Goal: Transaction & Acquisition: Purchase product/service

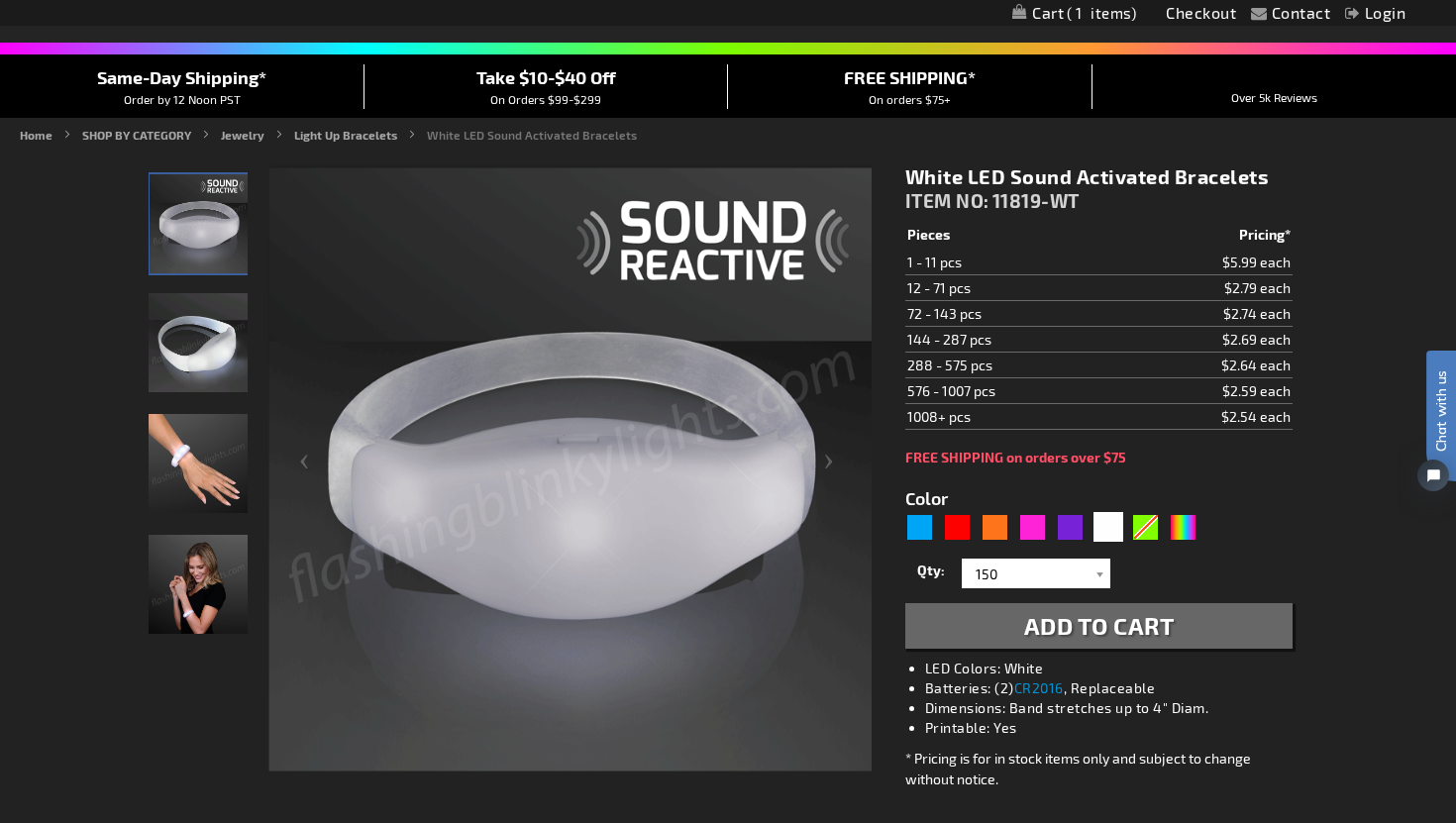
scroll to position [151, 0]
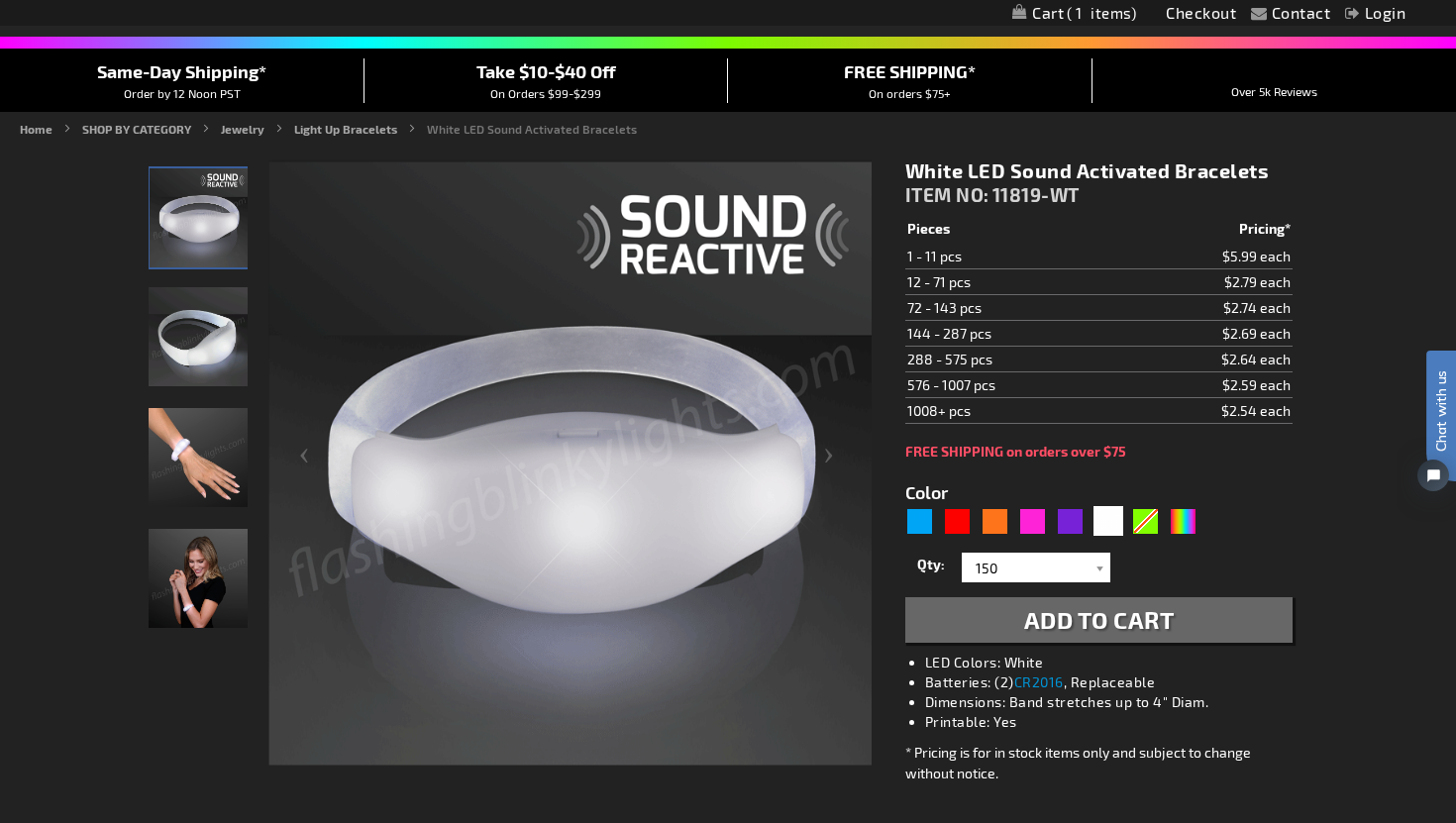
click at [1064, 3] on div "Contact Compare Products Checkout Login Skip to Content My Cart 1 1 items My Ca…" at bounding box center [728, 13] width 1456 height 26
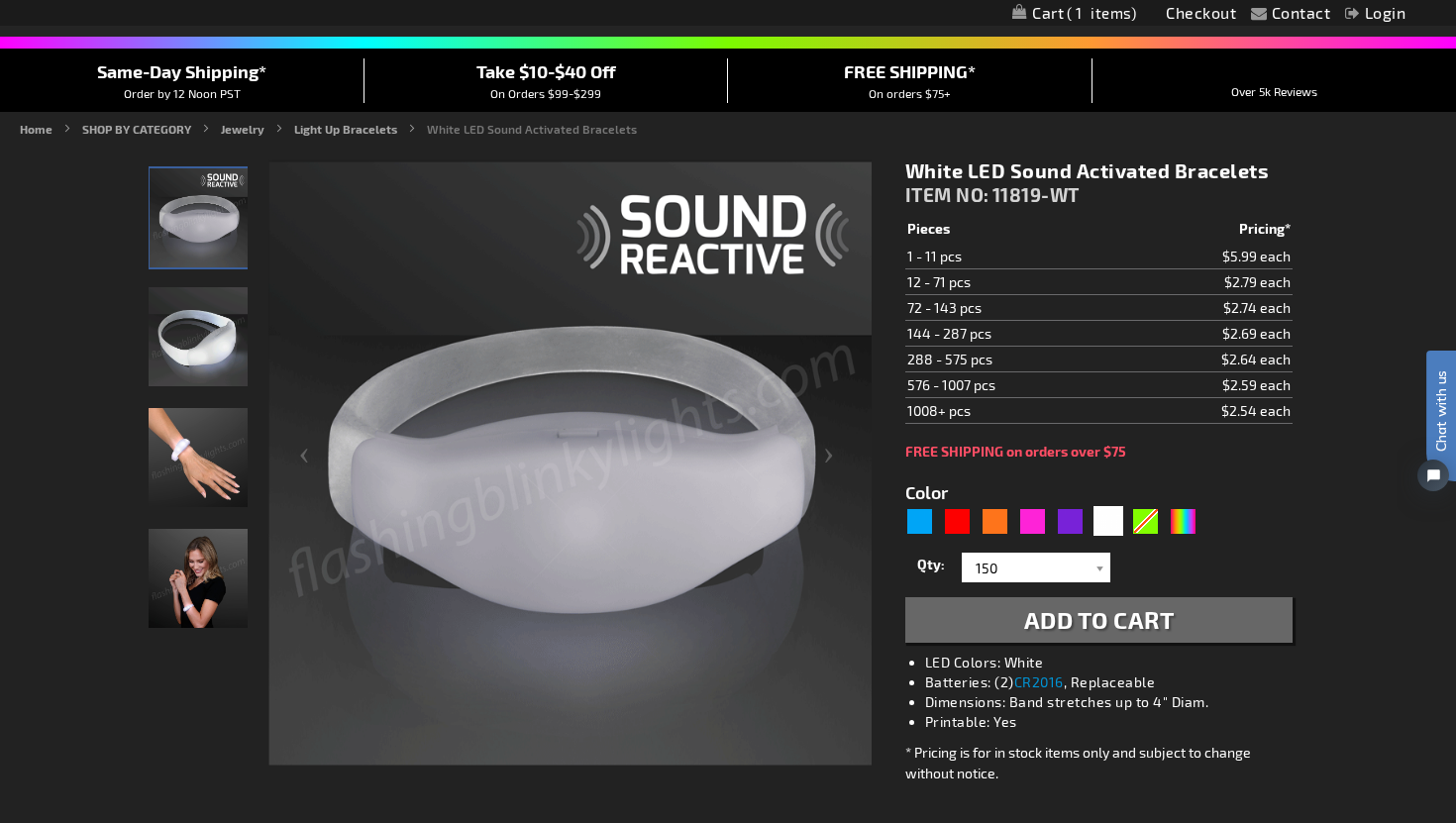
click at [1073, 12] on span "1" at bounding box center [1101, 13] width 69 height 18
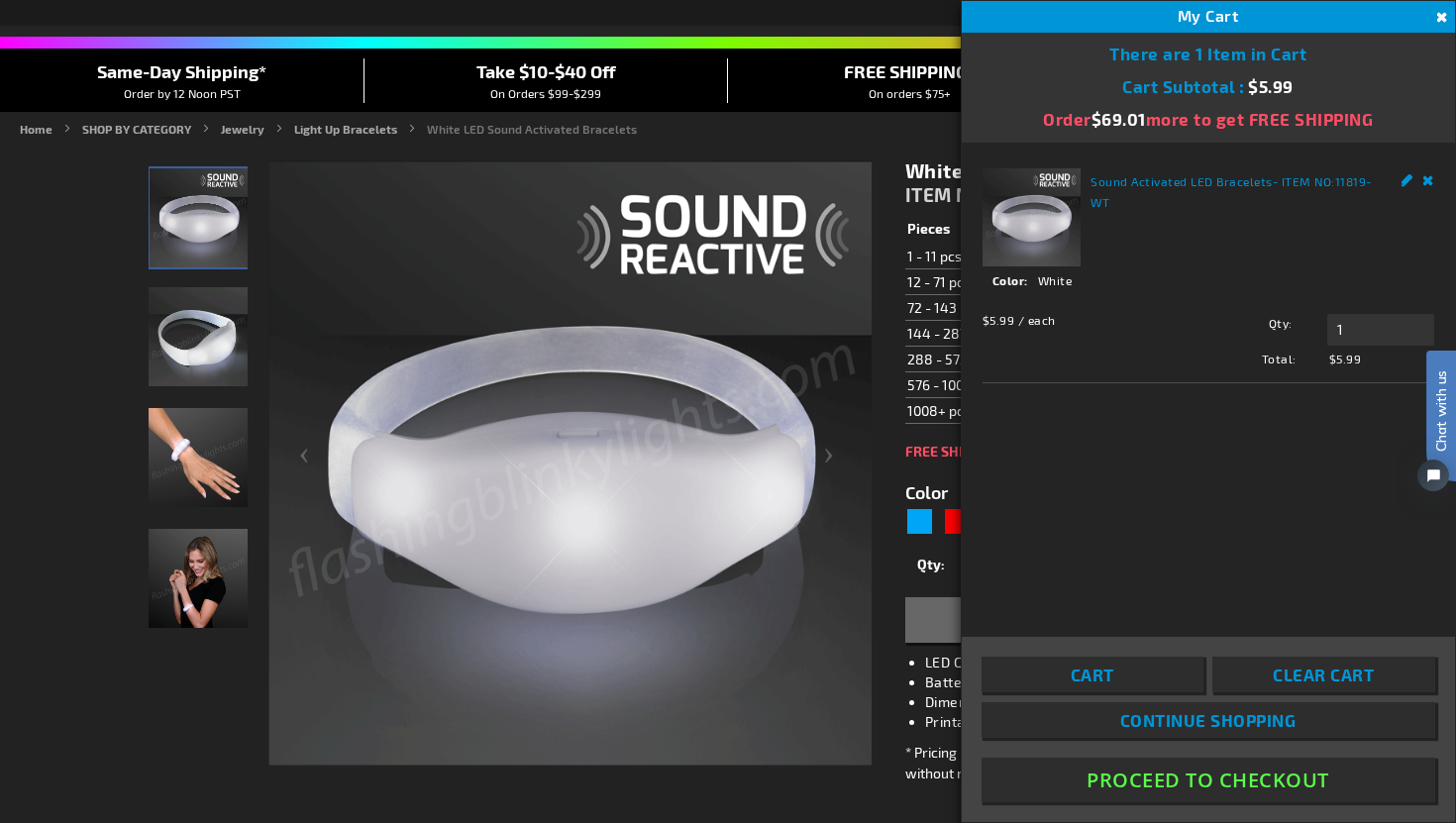
click at [1025, 246] on img at bounding box center [1031, 217] width 98 height 98
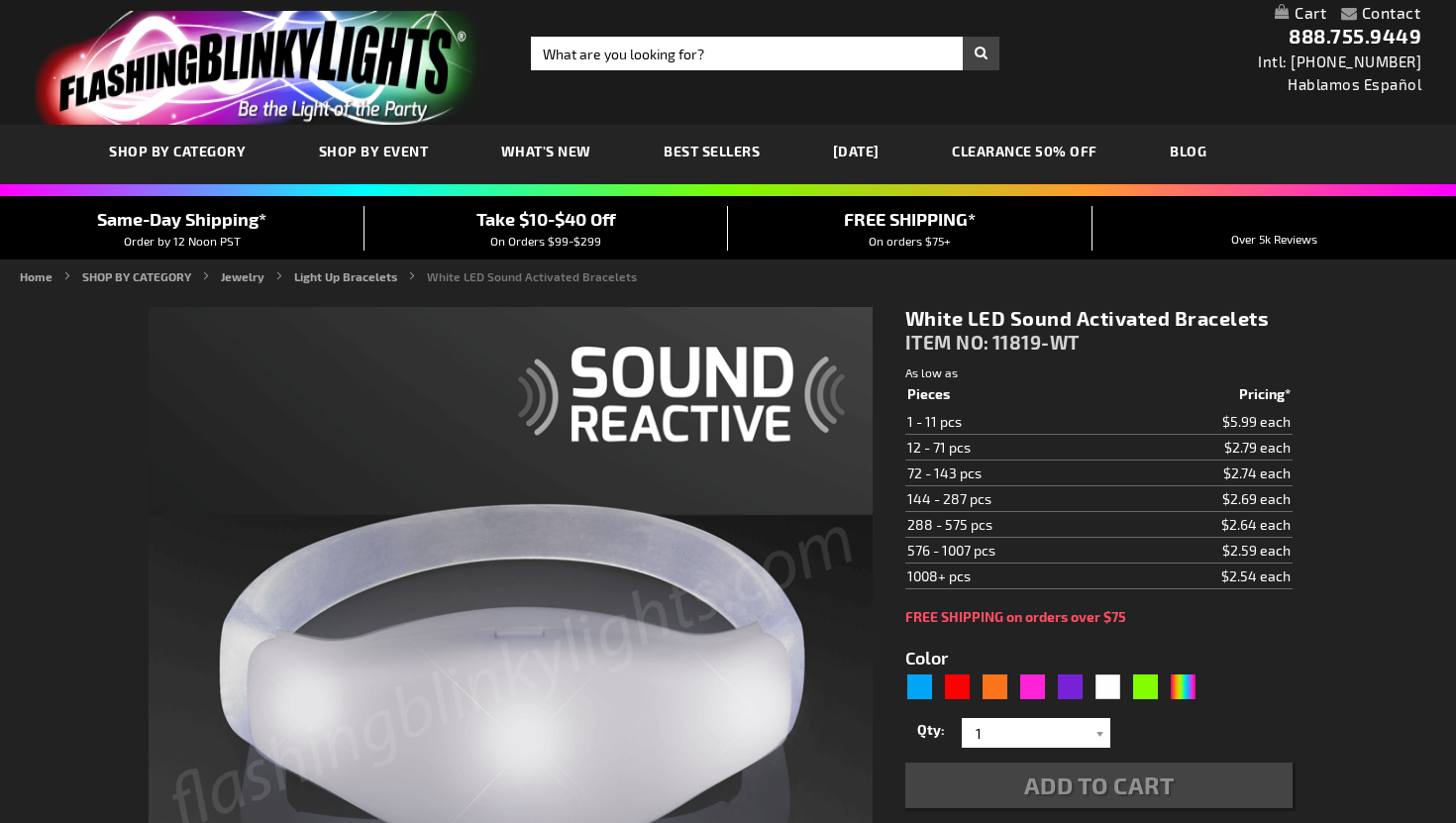
type input "5646"
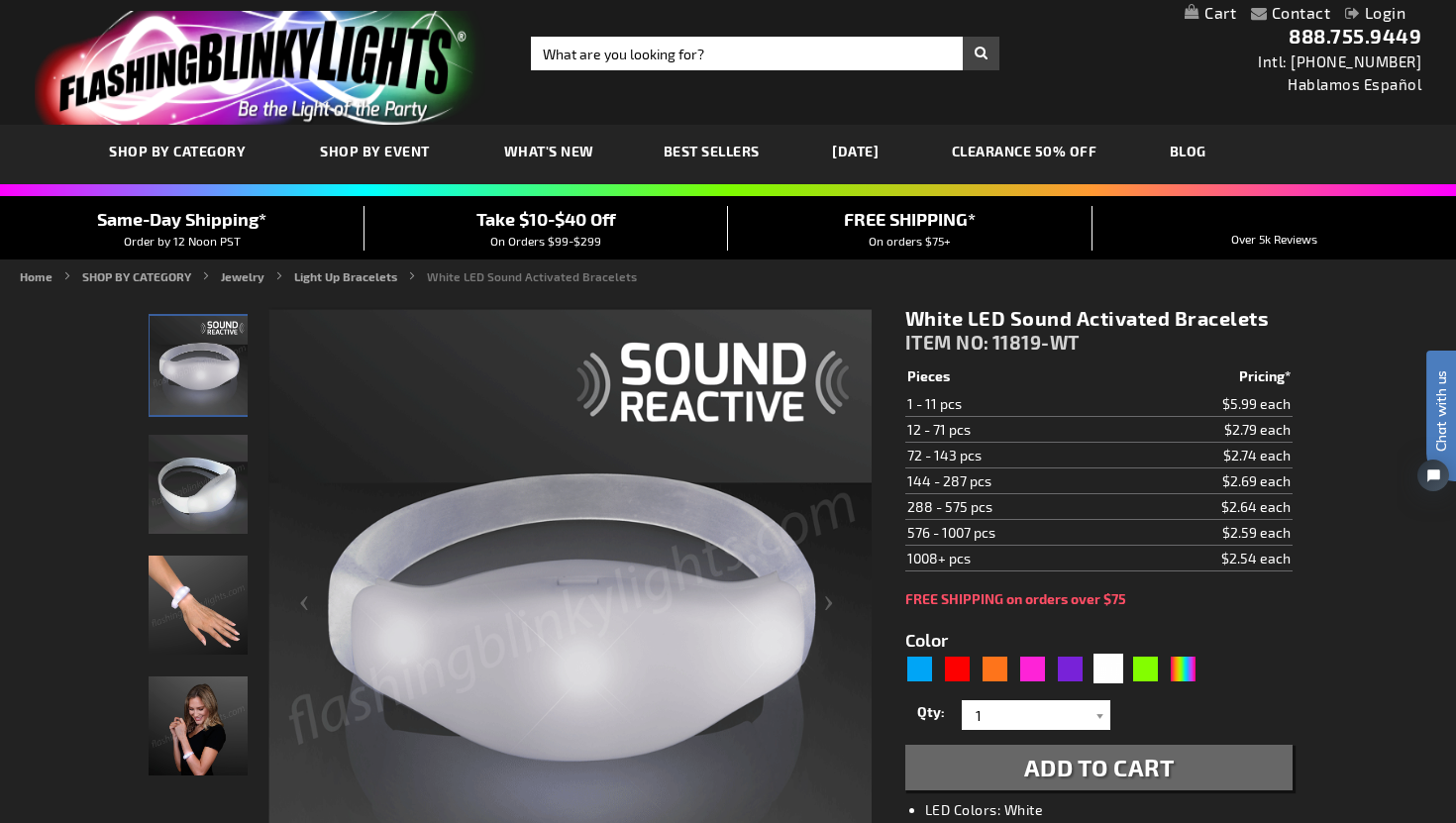
click at [1205, 20] on link "My Cart" at bounding box center [1210, 13] width 52 height 19
click at [1448, 14] on div "Contact Compare Products Checkout Login Skip to Content My Cart 1 1 items My Ca…" at bounding box center [728, 13] width 1456 height 26
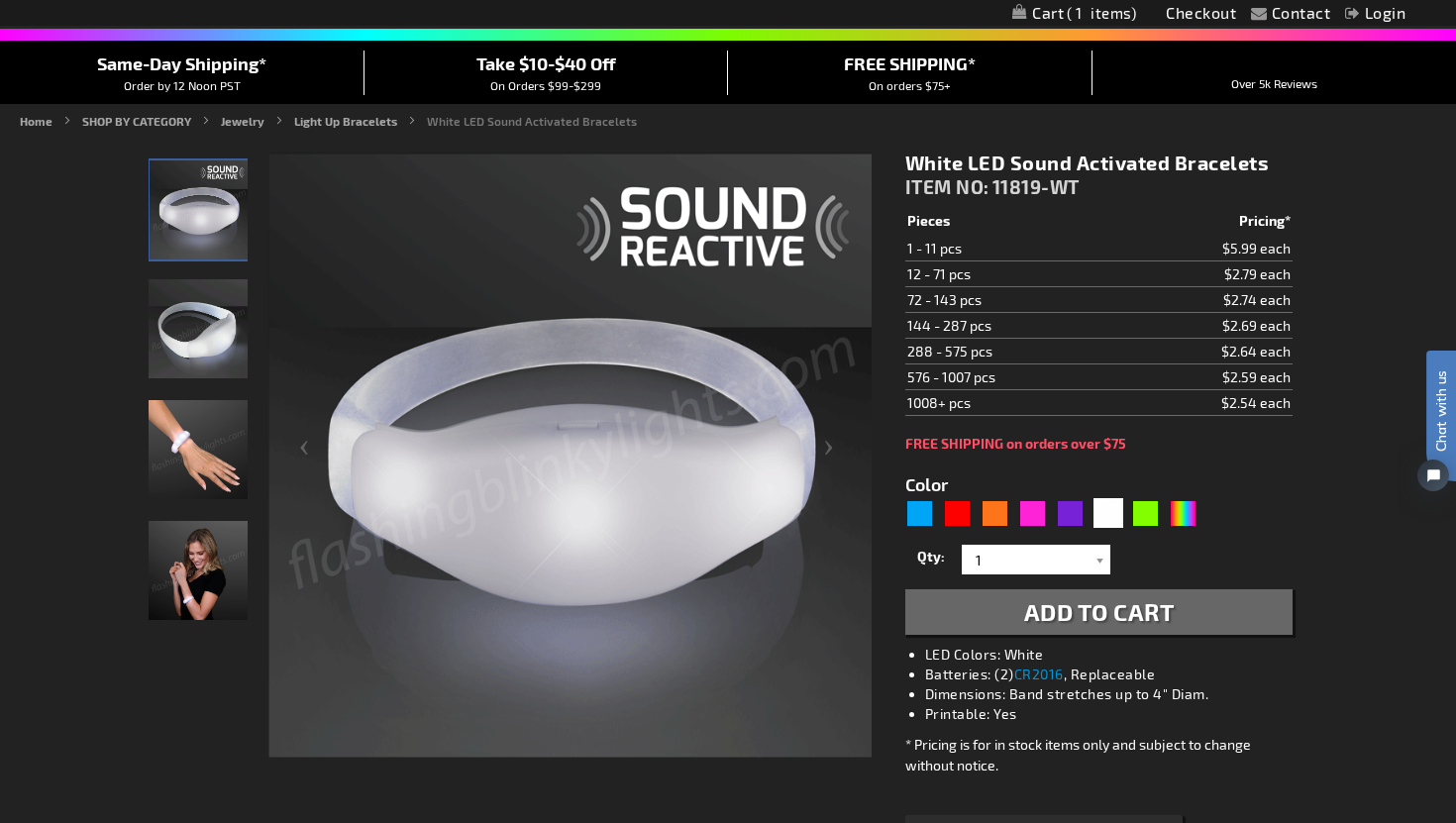
scroll to position [169, 0]
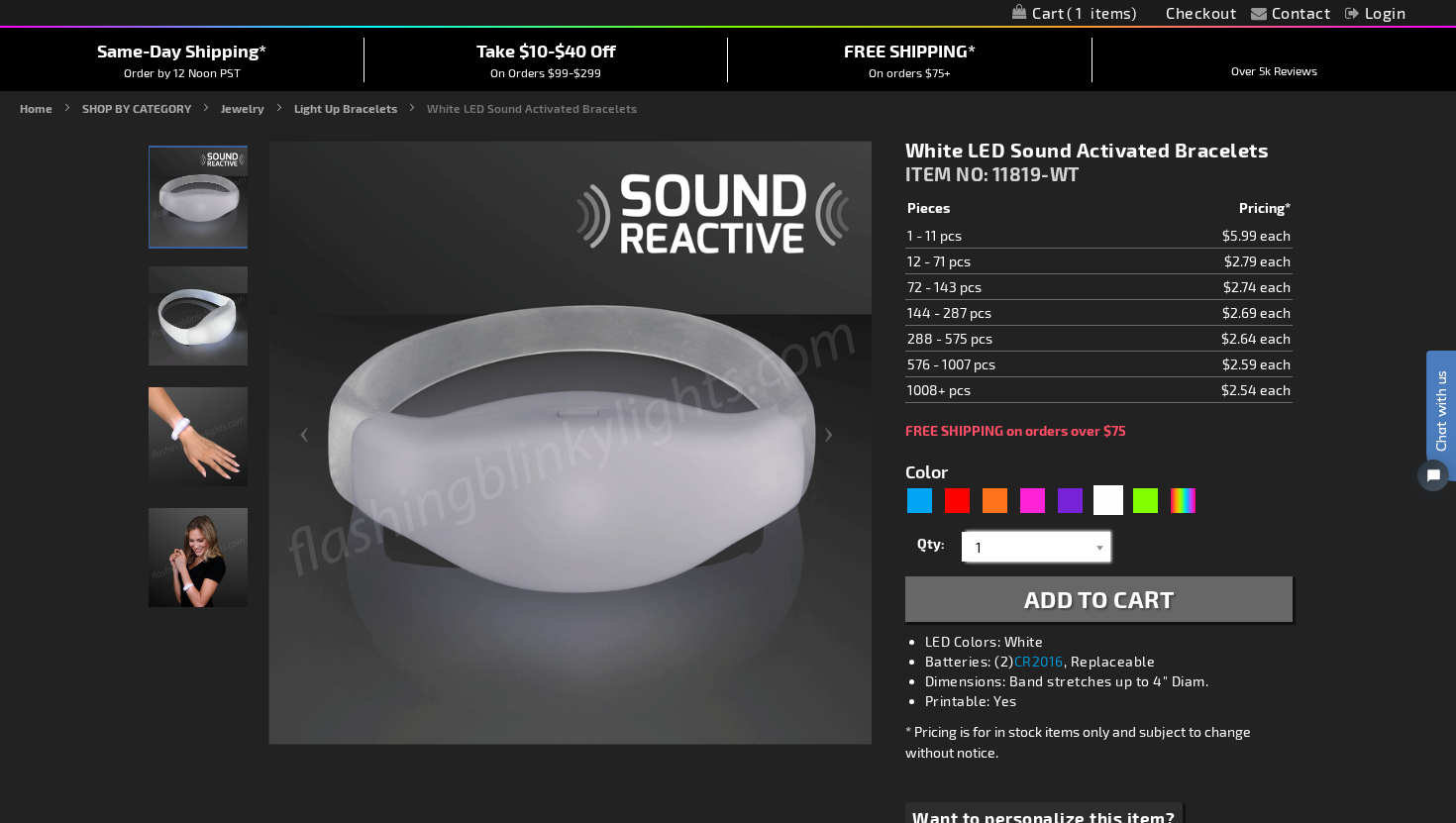
click at [1003, 558] on input "1" at bounding box center [1038, 547] width 144 height 30
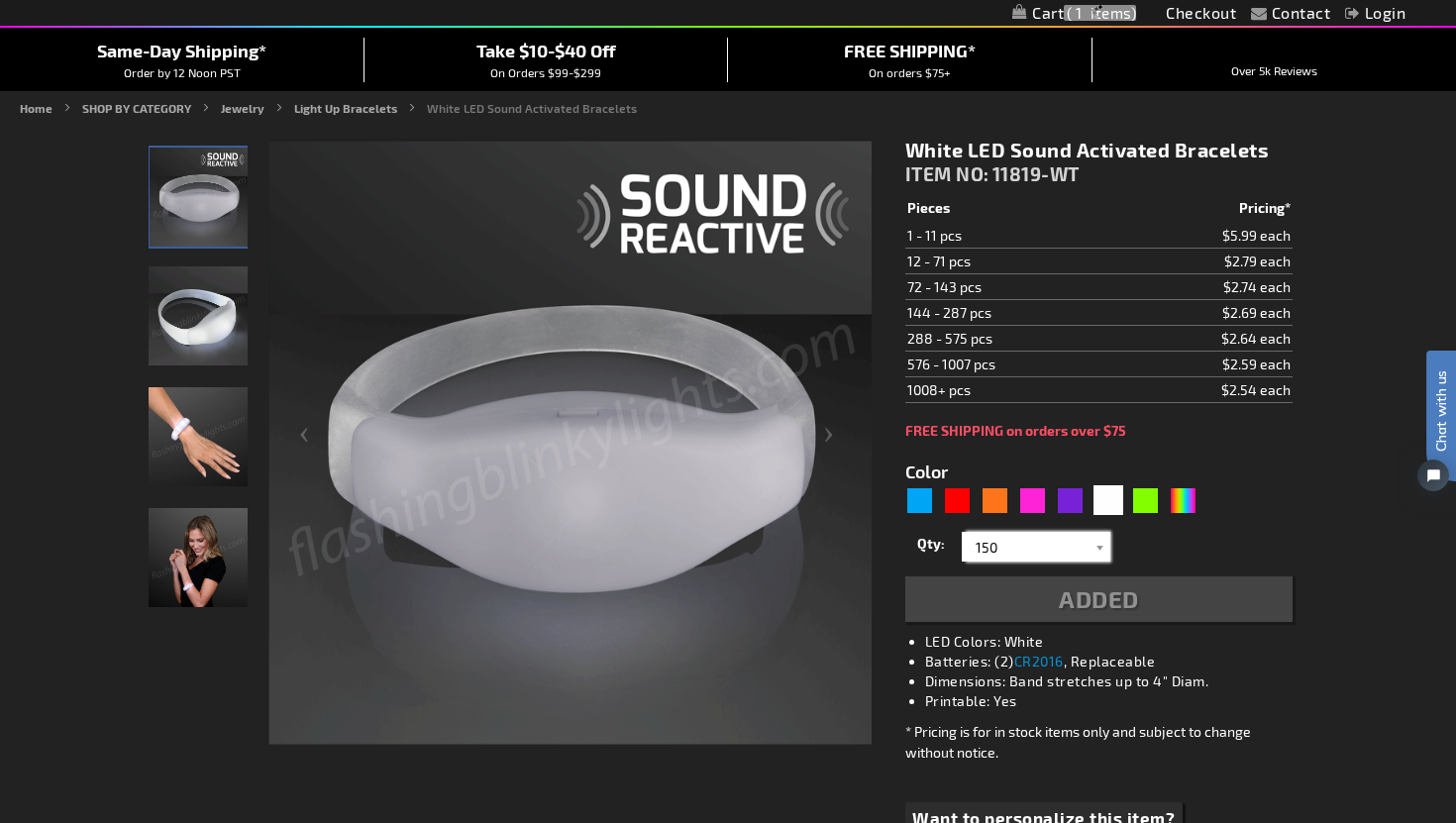
type input "150"
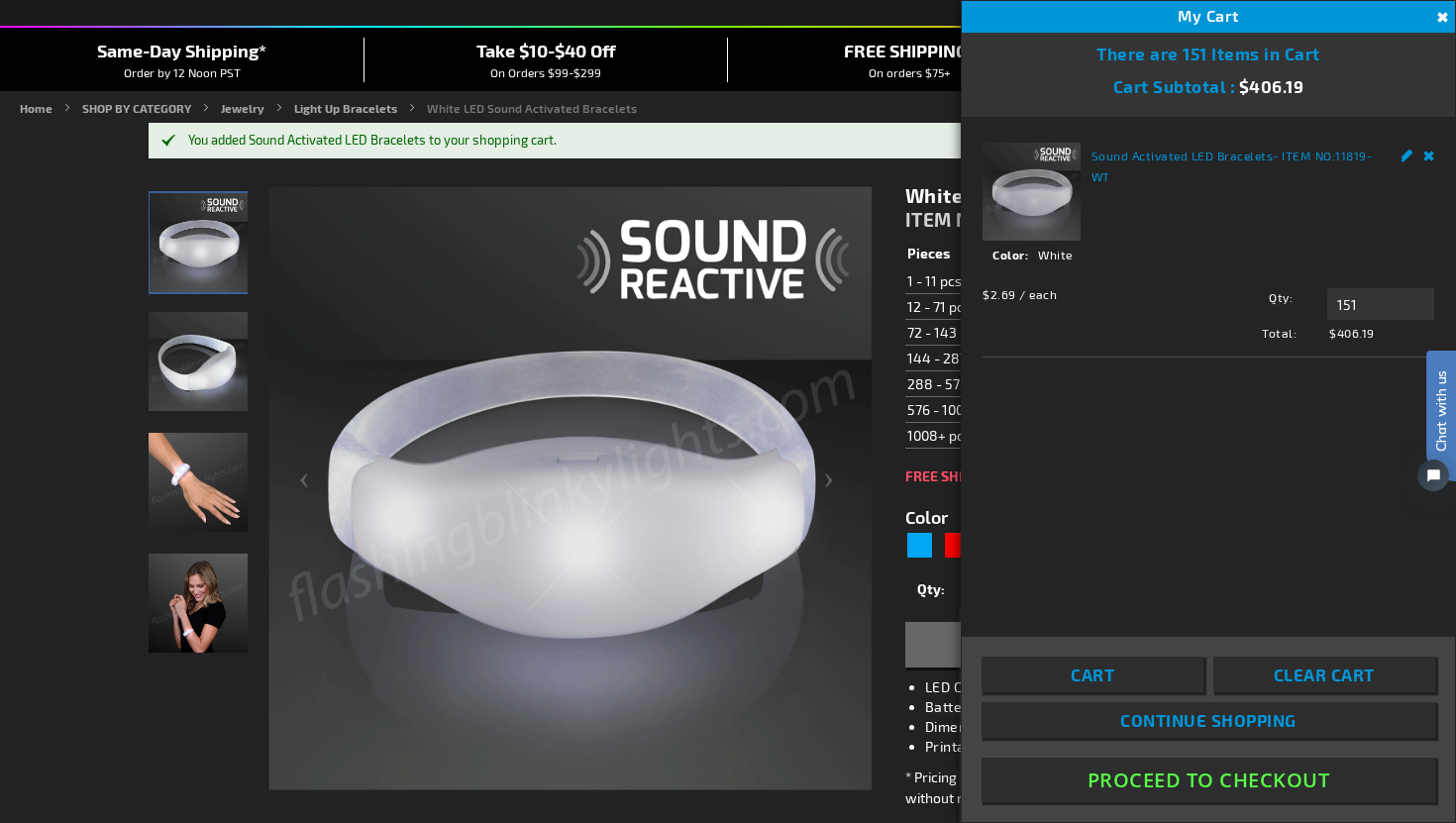
click at [1187, 775] on button "Proceed To Checkout" at bounding box center [1208, 779] width 454 height 45
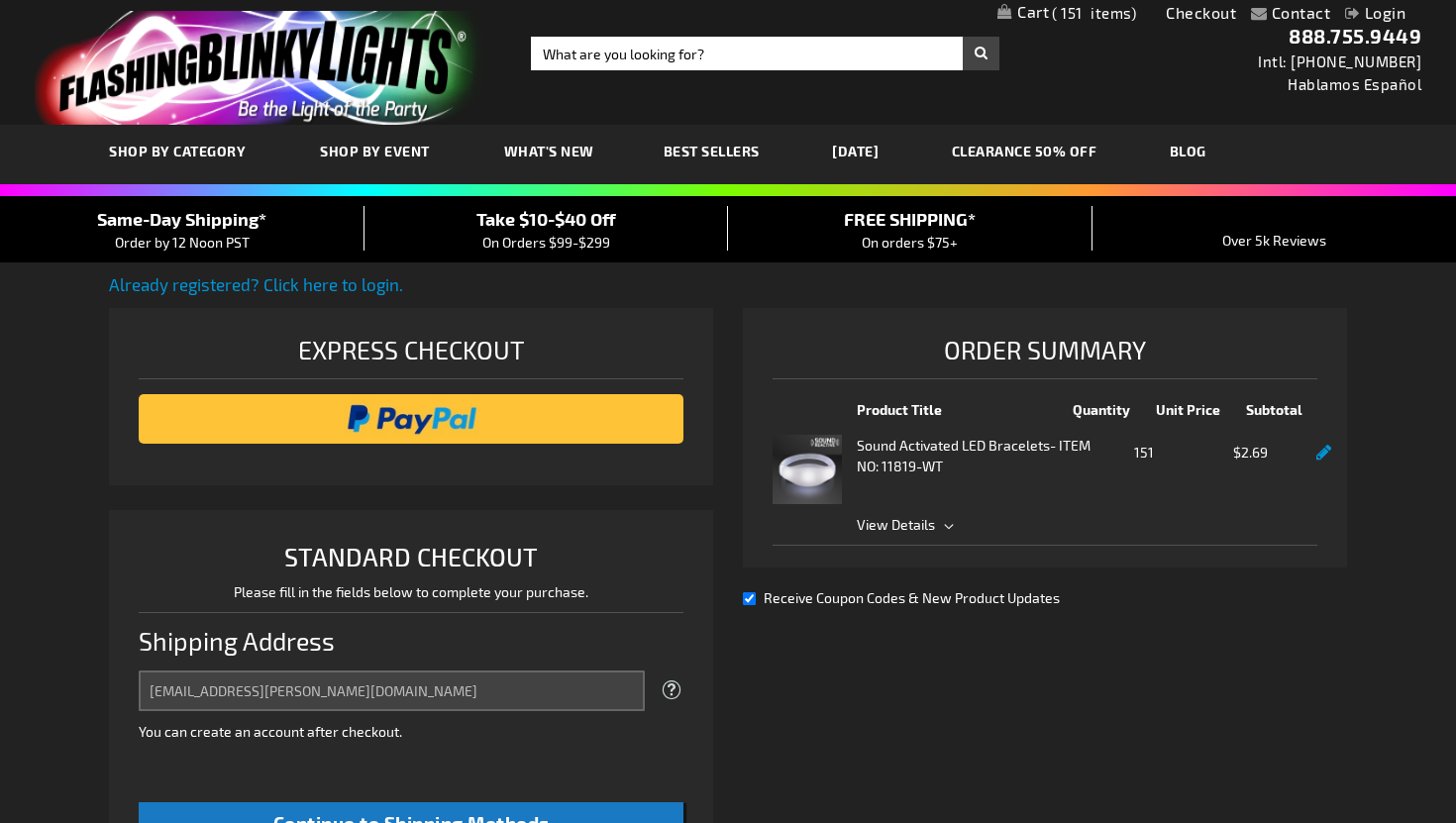
select select "CA"
select select "74"
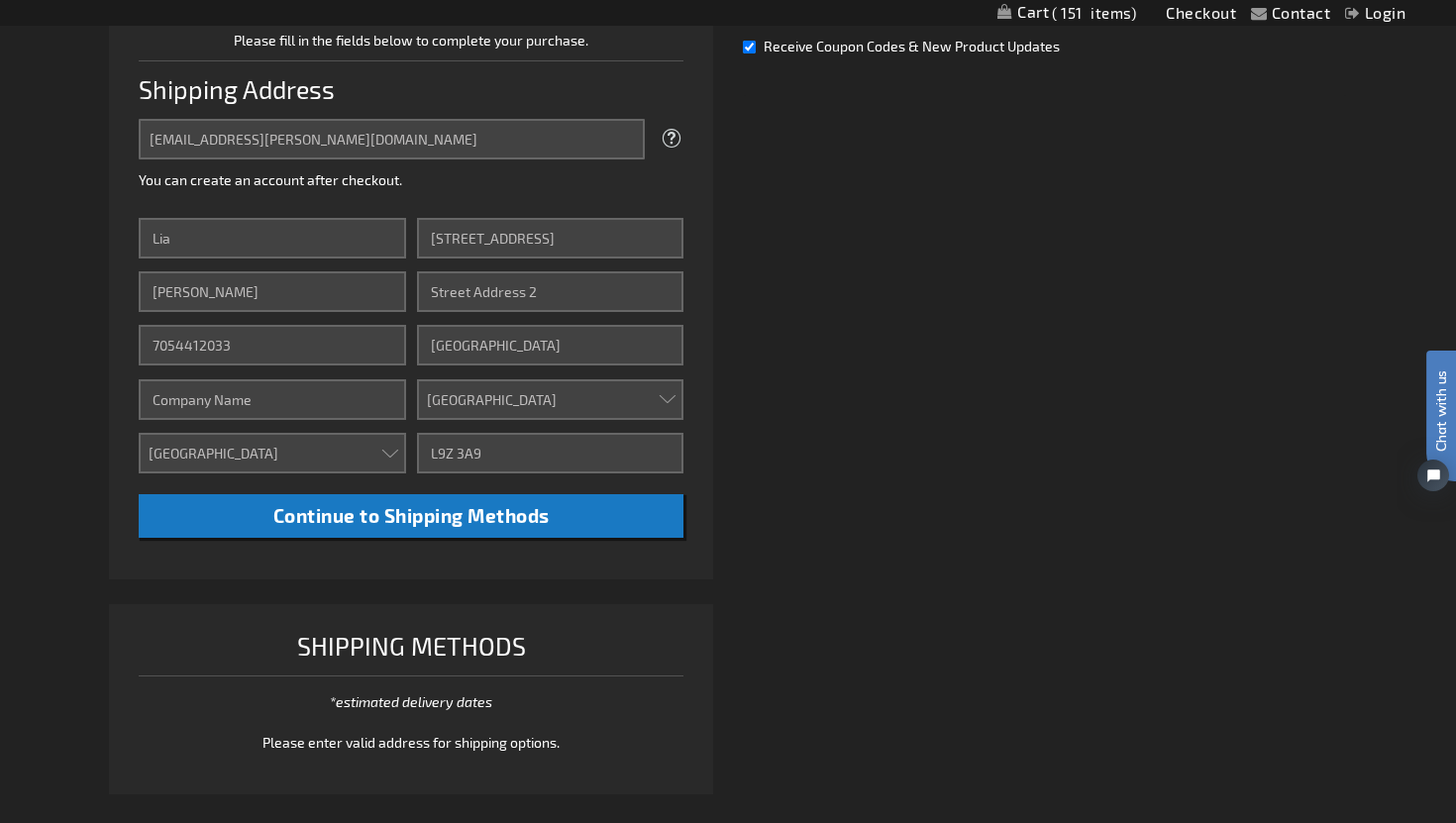
scroll to position [550, 0]
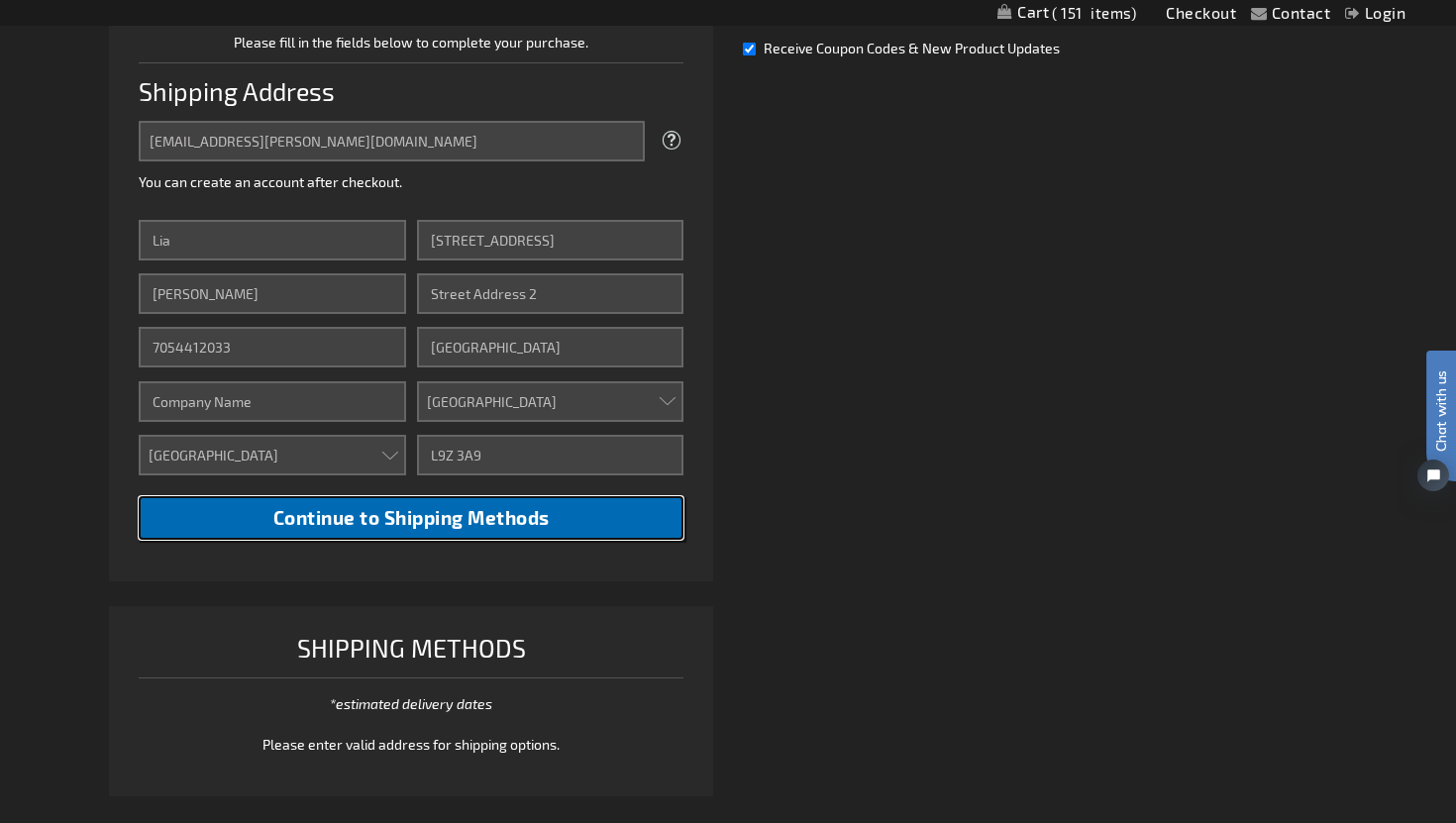
click at [499, 536] on button "Continue to Shipping Methods" at bounding box center [411, 518] width 545 height 45
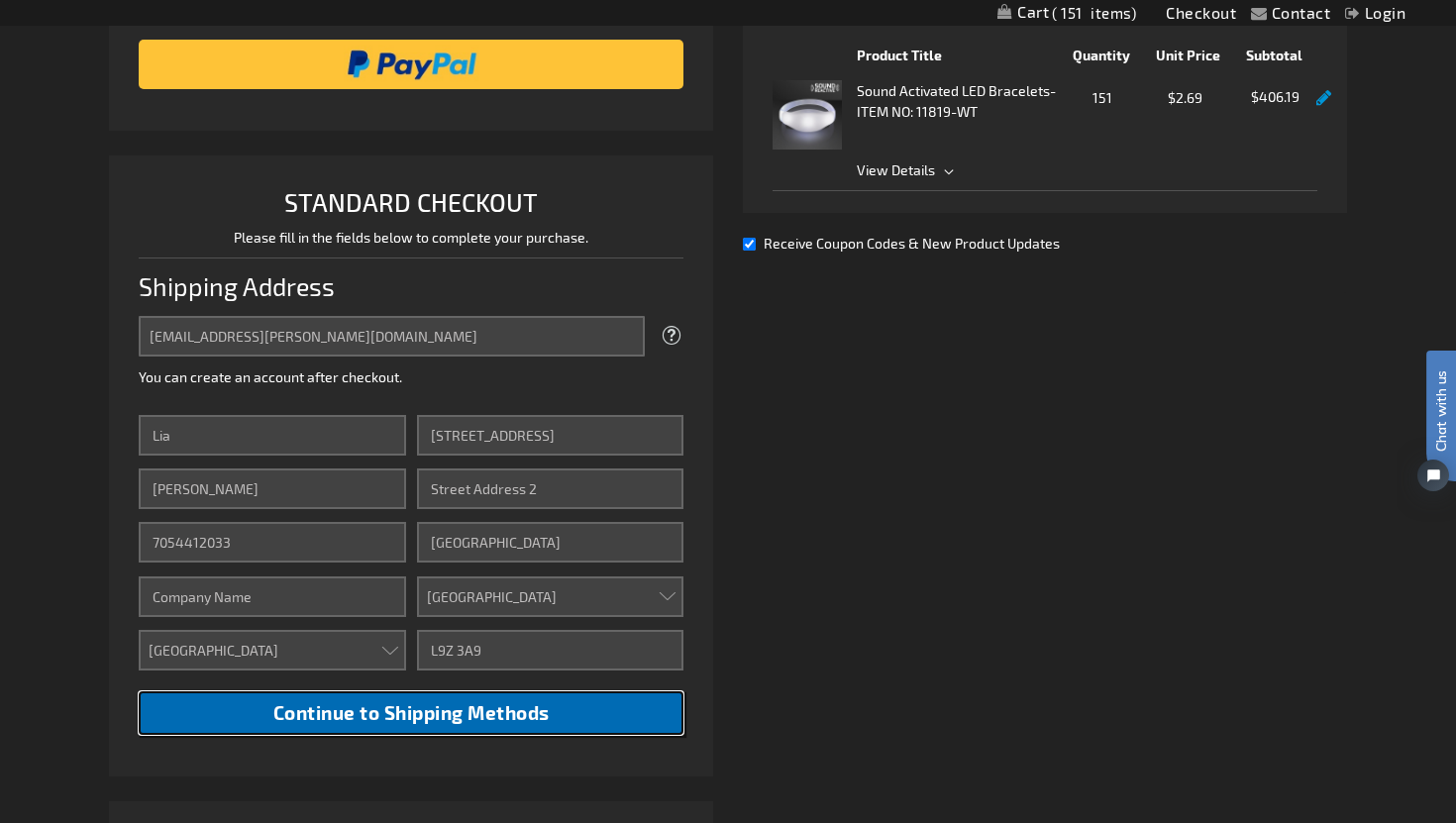
scroll to position [335, 0]
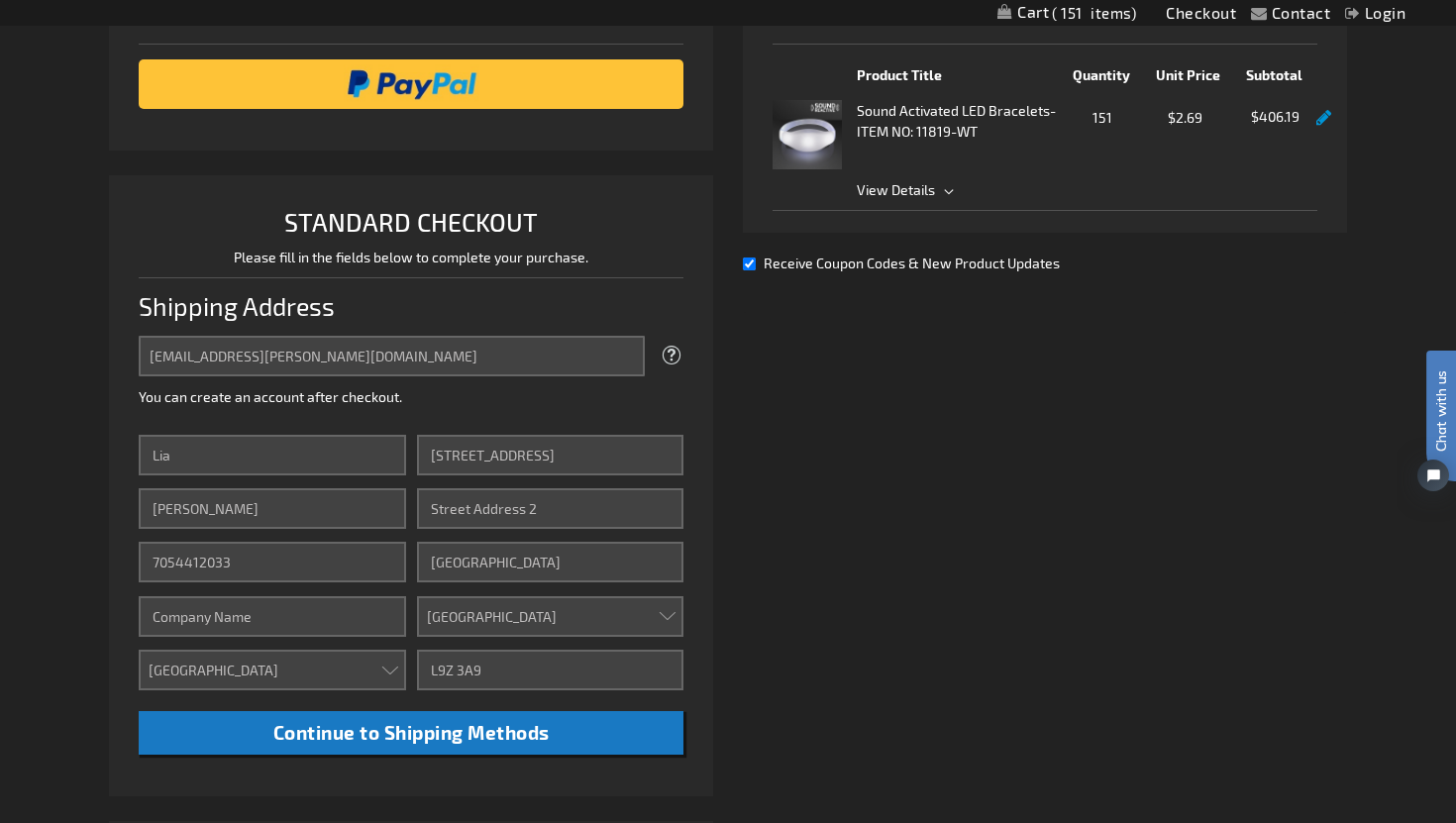
click at [1321, 112] on link at bounding box center [1323, 118] width 15 height 17
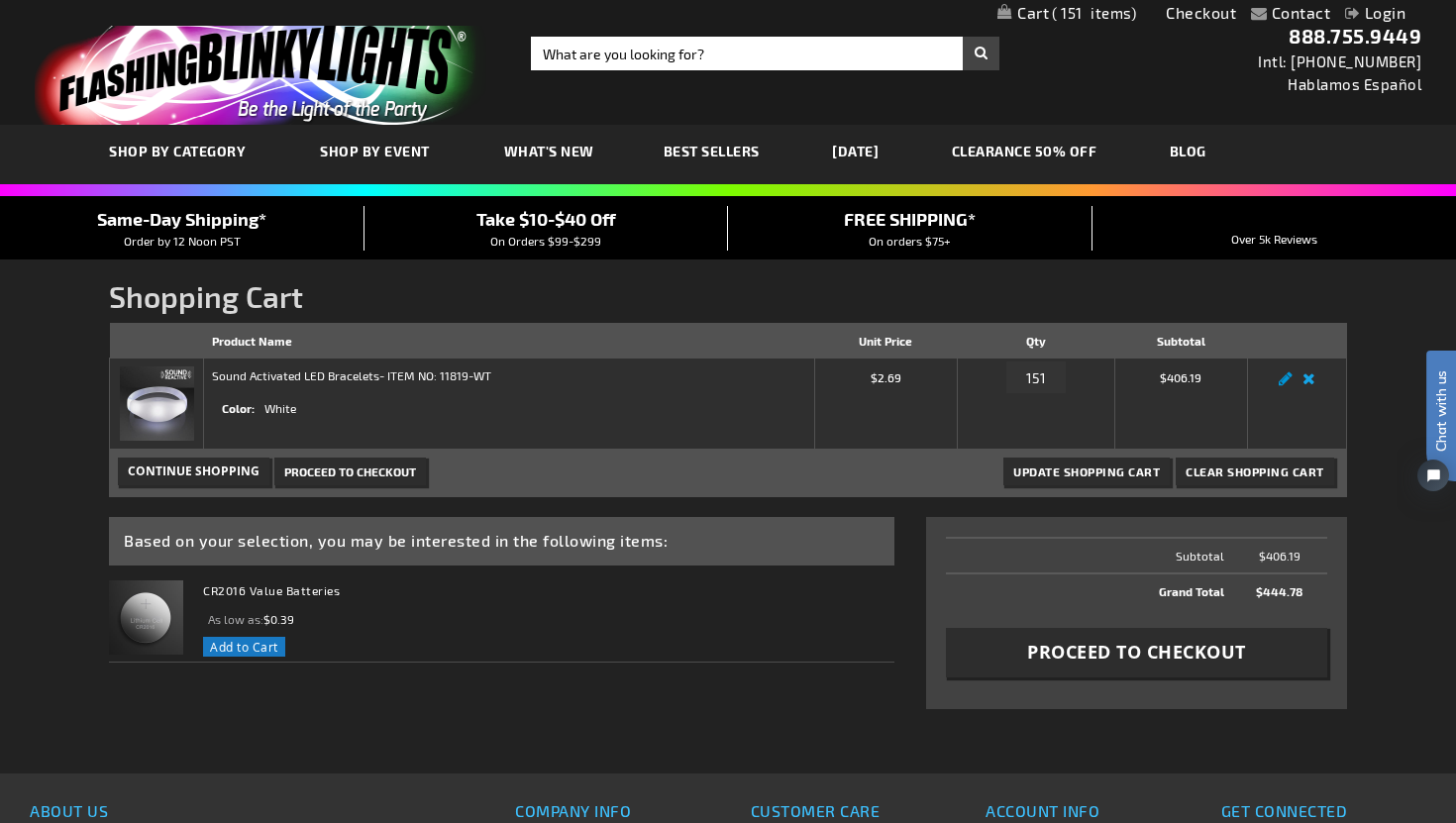
click at [1310, 384] on link "Remove item" at bounding box center [1308, 384] width 23 height 0
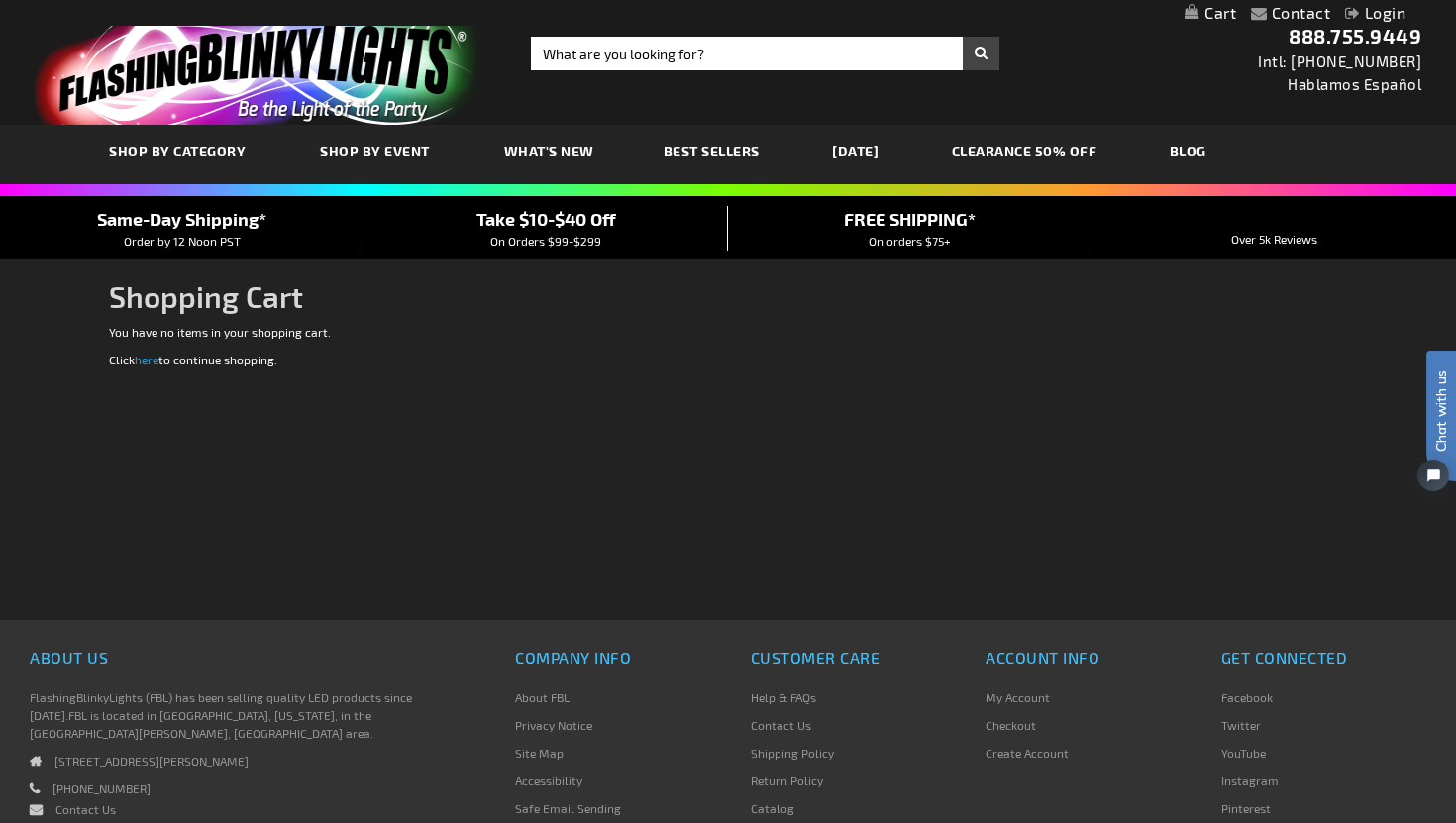
click at [152, 356] on link "here" at bounding box center [147, 359] width 24 height 14
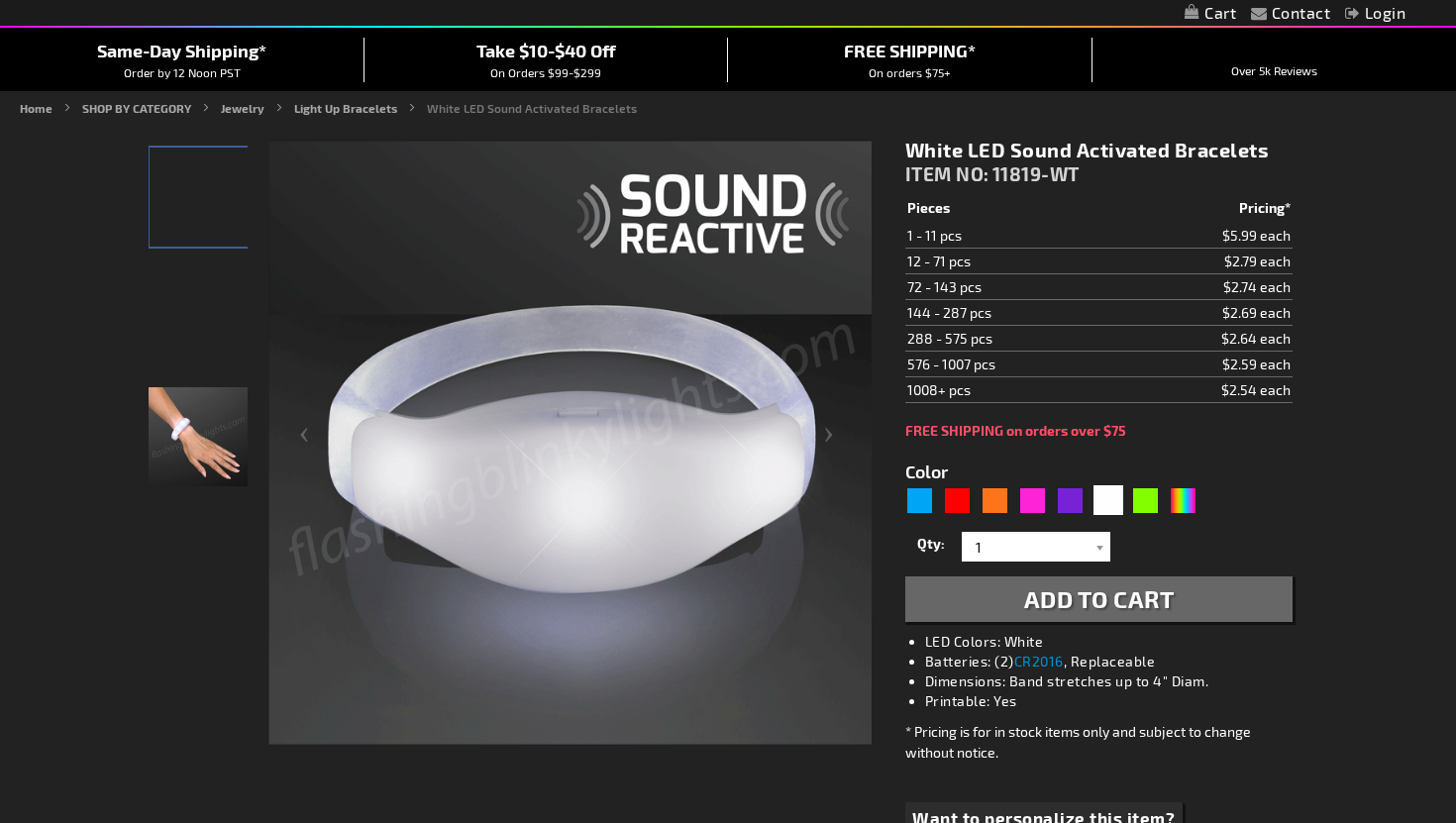
scroll to position [169, 0]
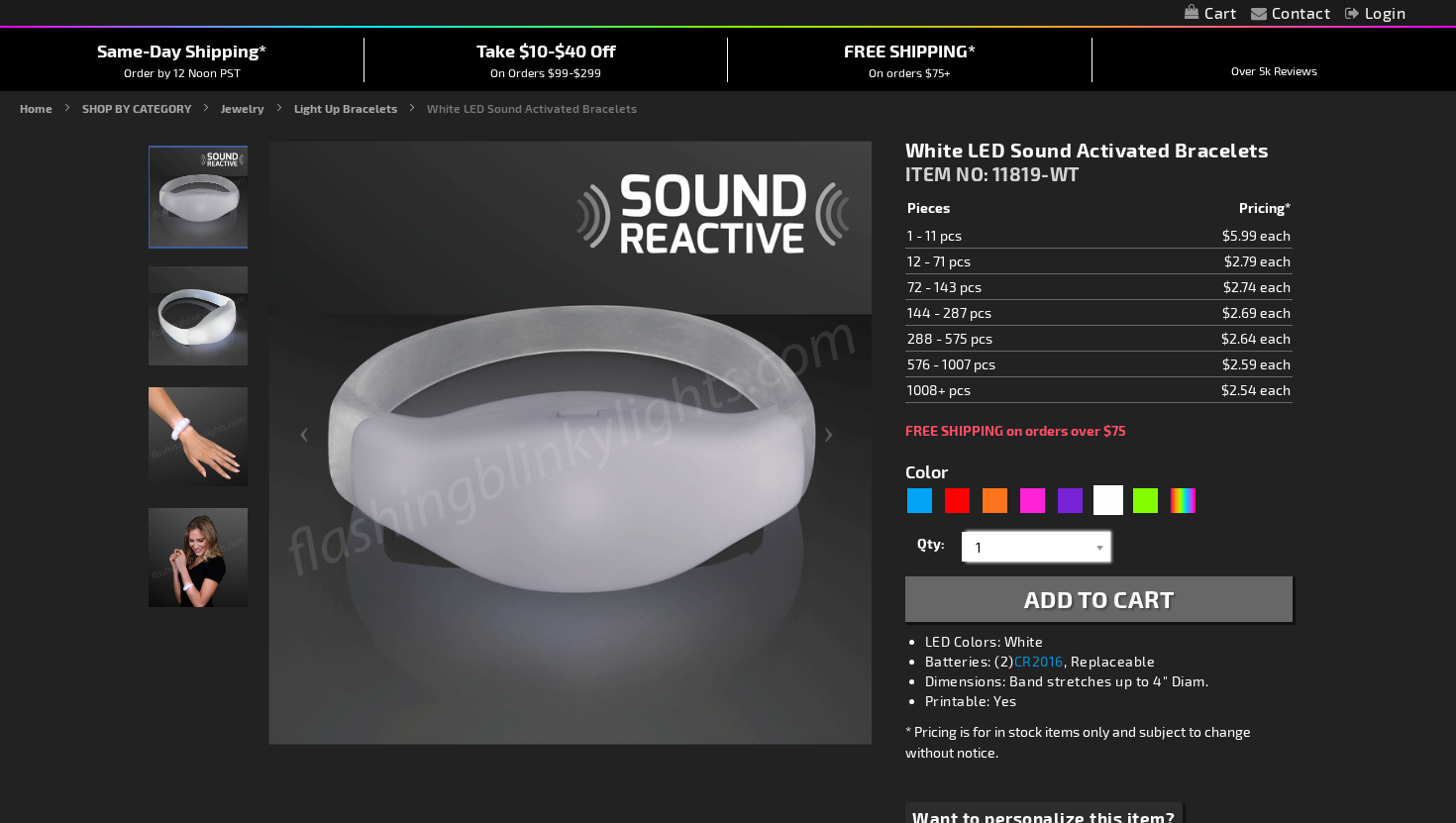
click at [1025, 550] on input "1" at bounding box center [1038, 547] width 144 height 30
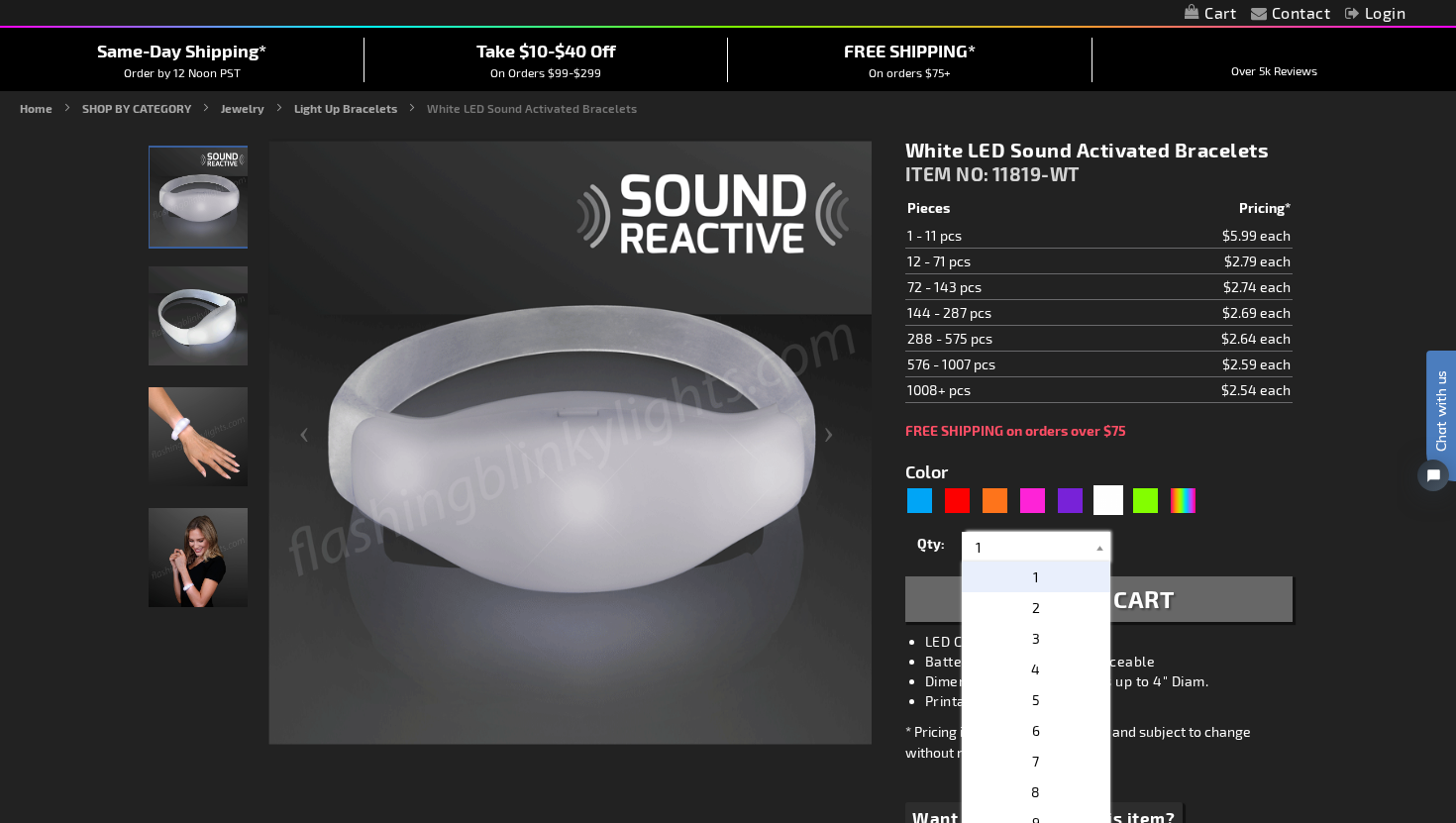
scroll to position [0, 0]
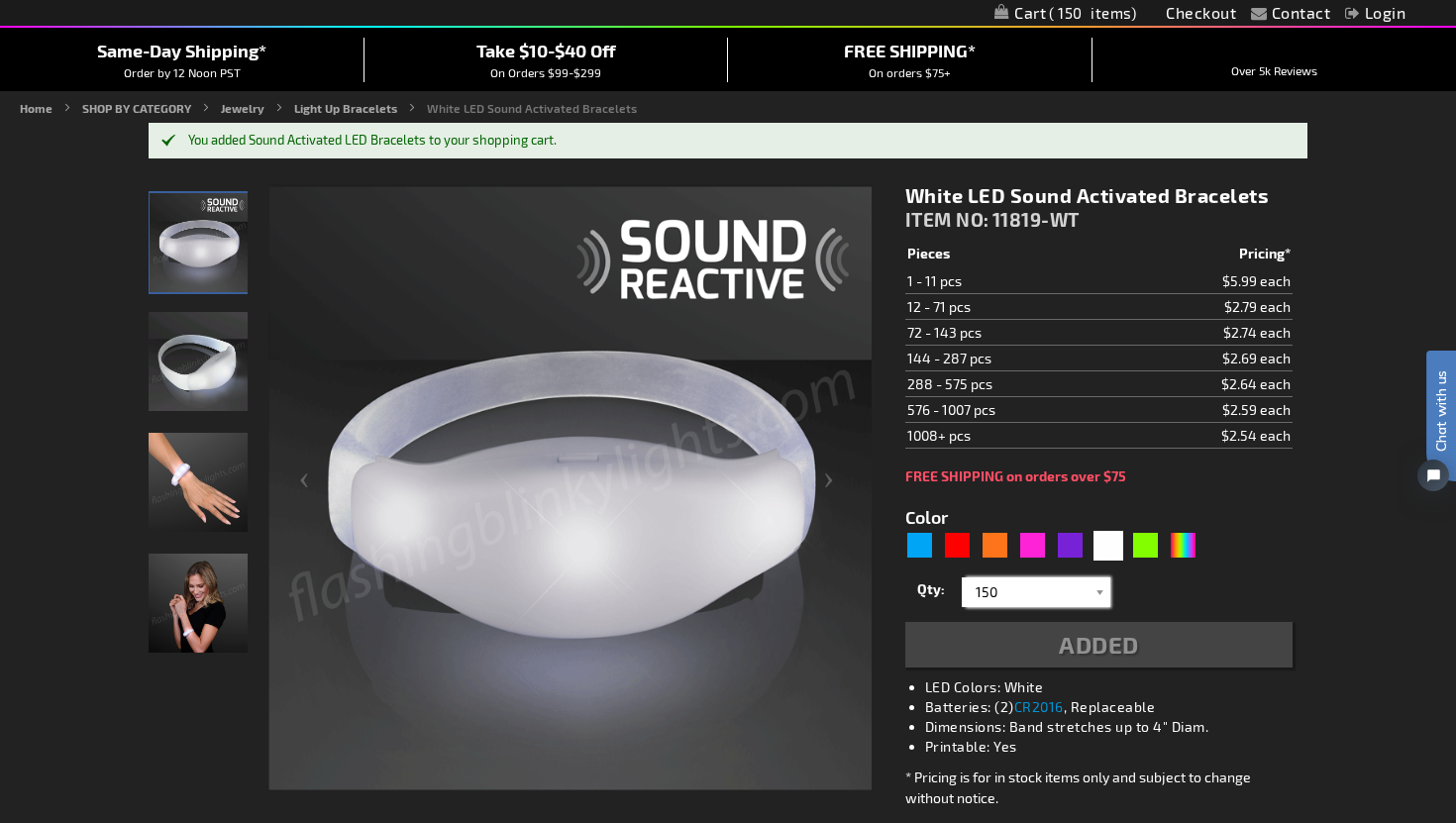
type input "150"
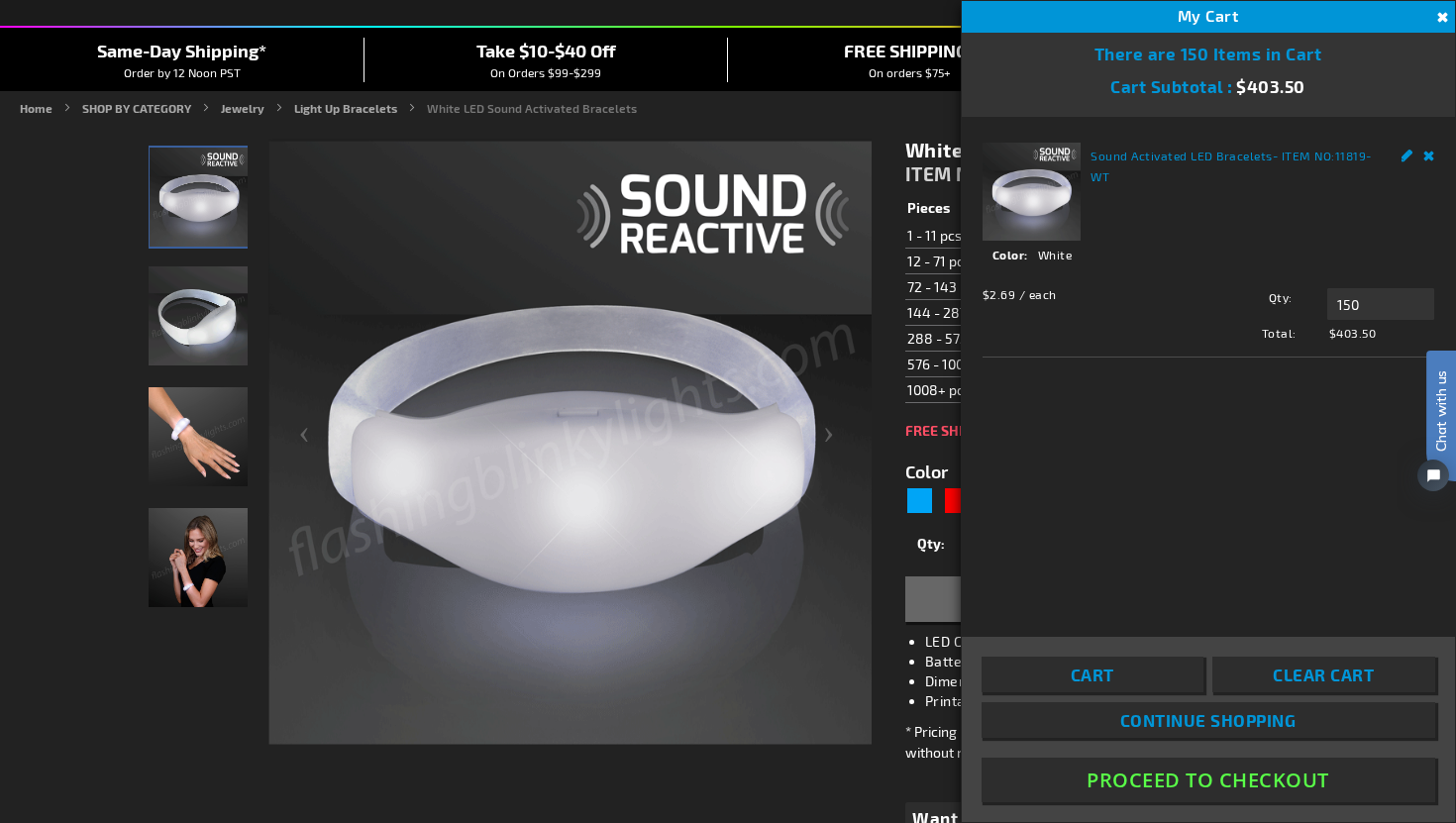
click at [1216, 790] on button "Proceed To Checkout" at bounding box center [1208, 779] width 454 height 45
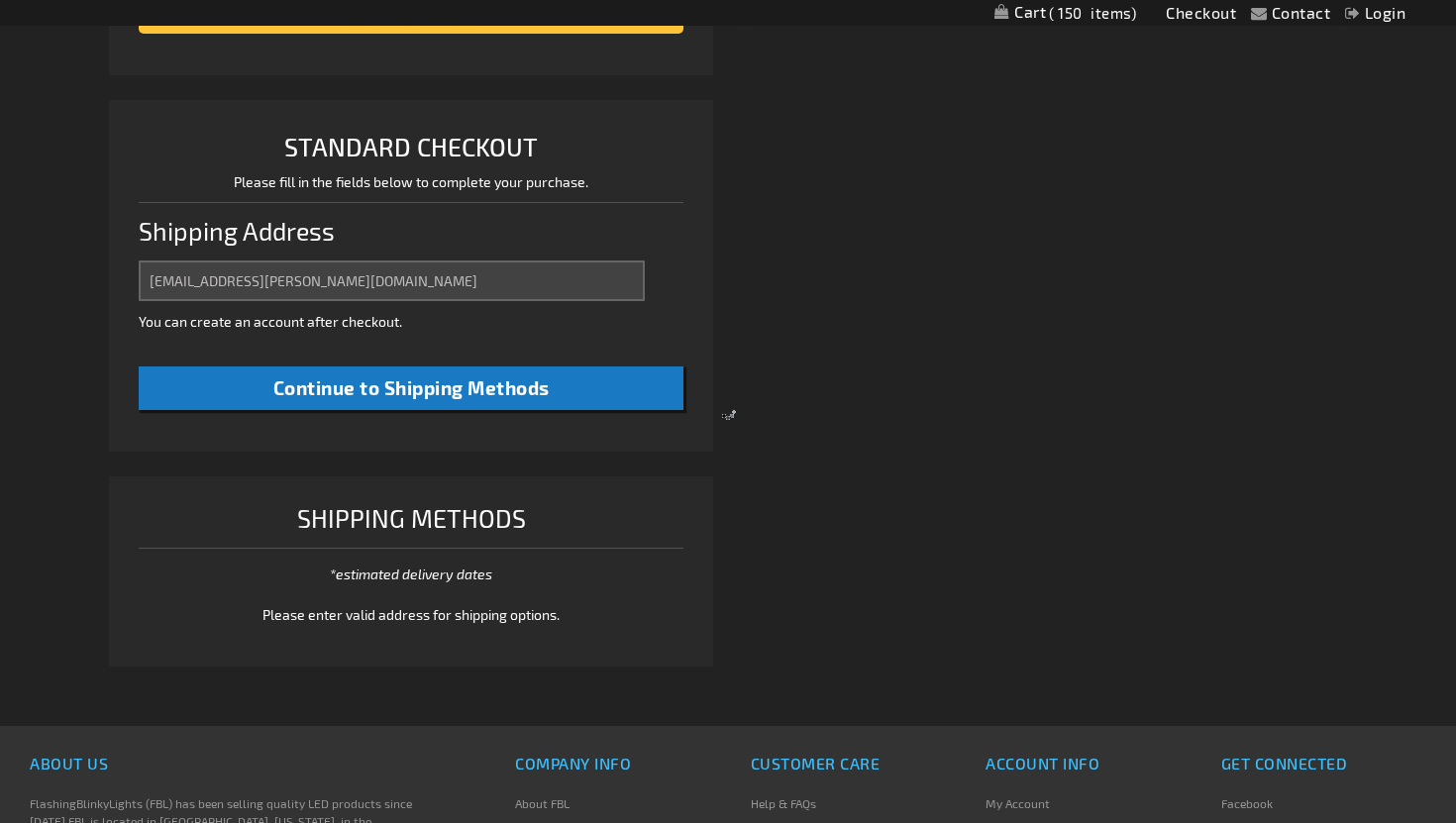
select select "CA"
select select "74"
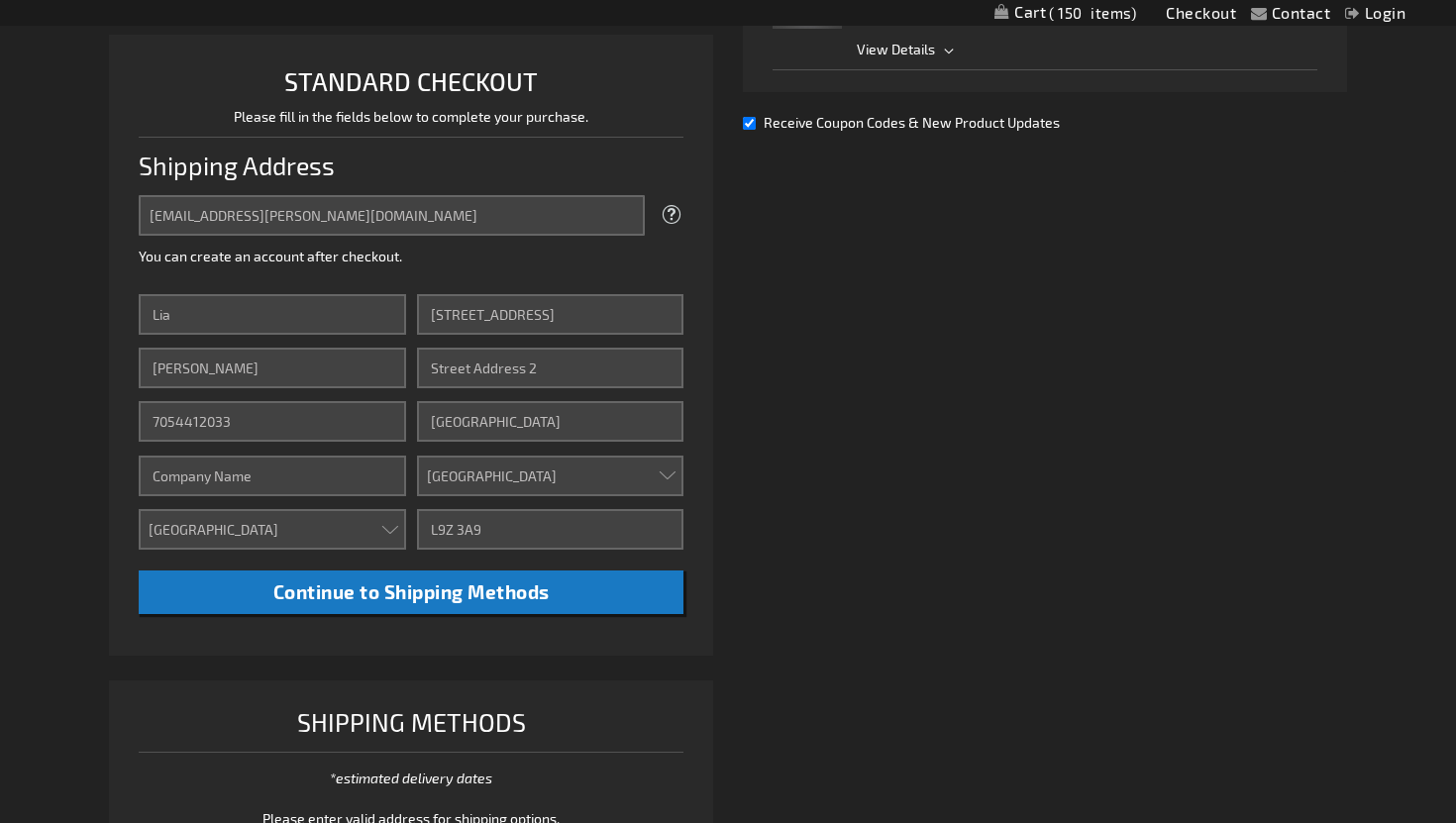
scroll to position [510, 0]
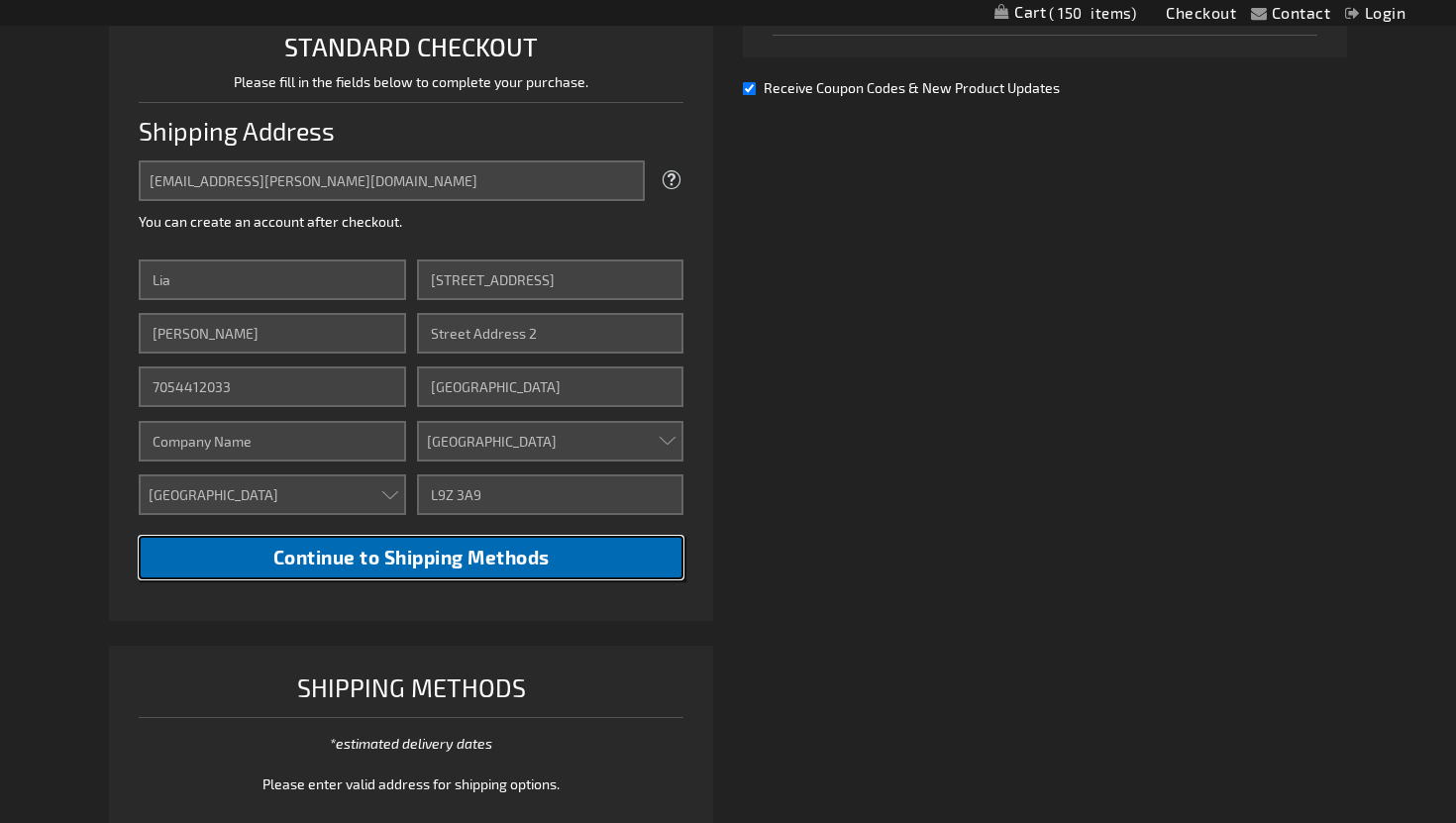
click at [511, 570] on button "Continue to Shipping Methods" at bounding box center [411, 558] width 545 height 45
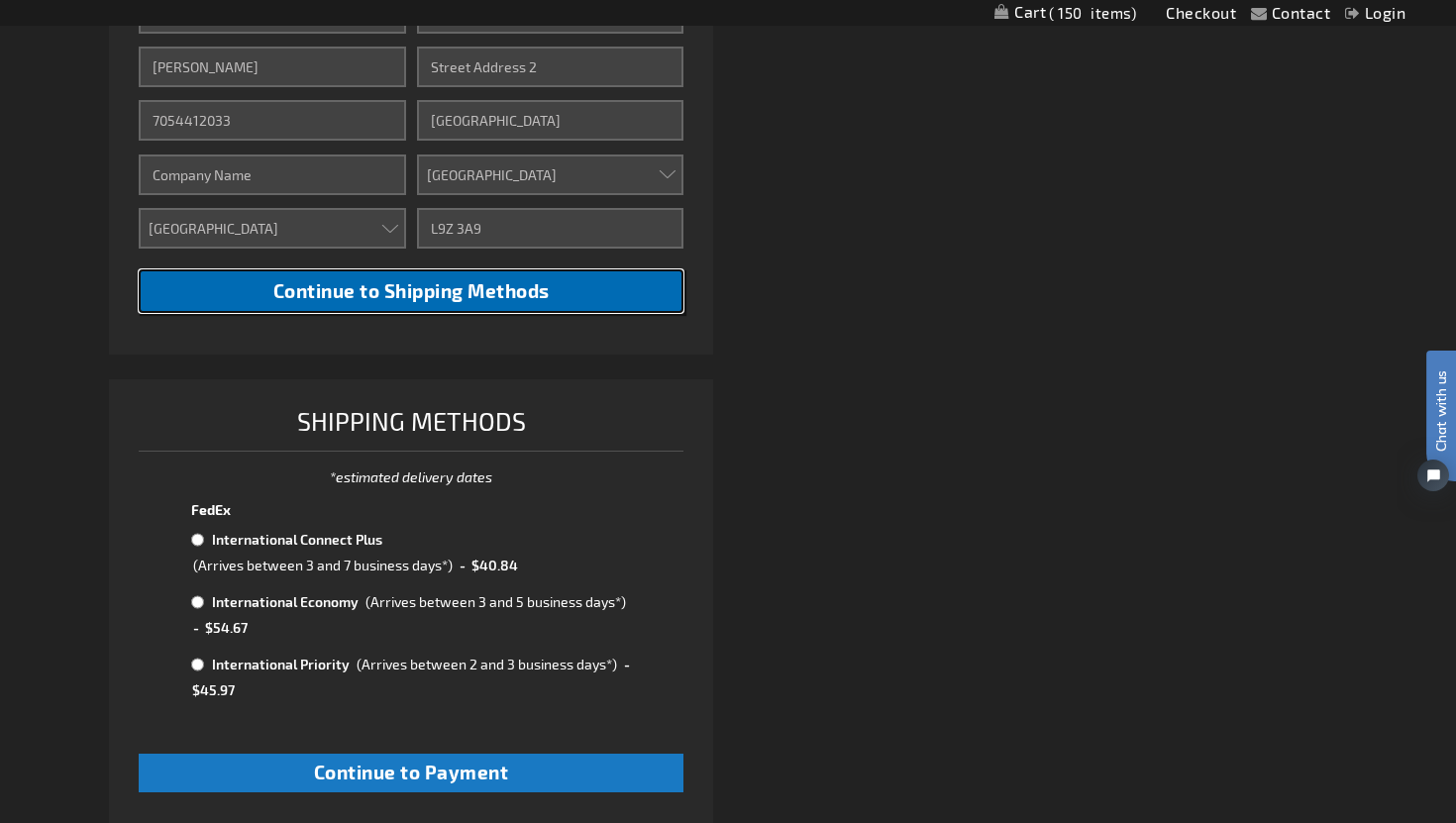
scroll to position [793, 0]
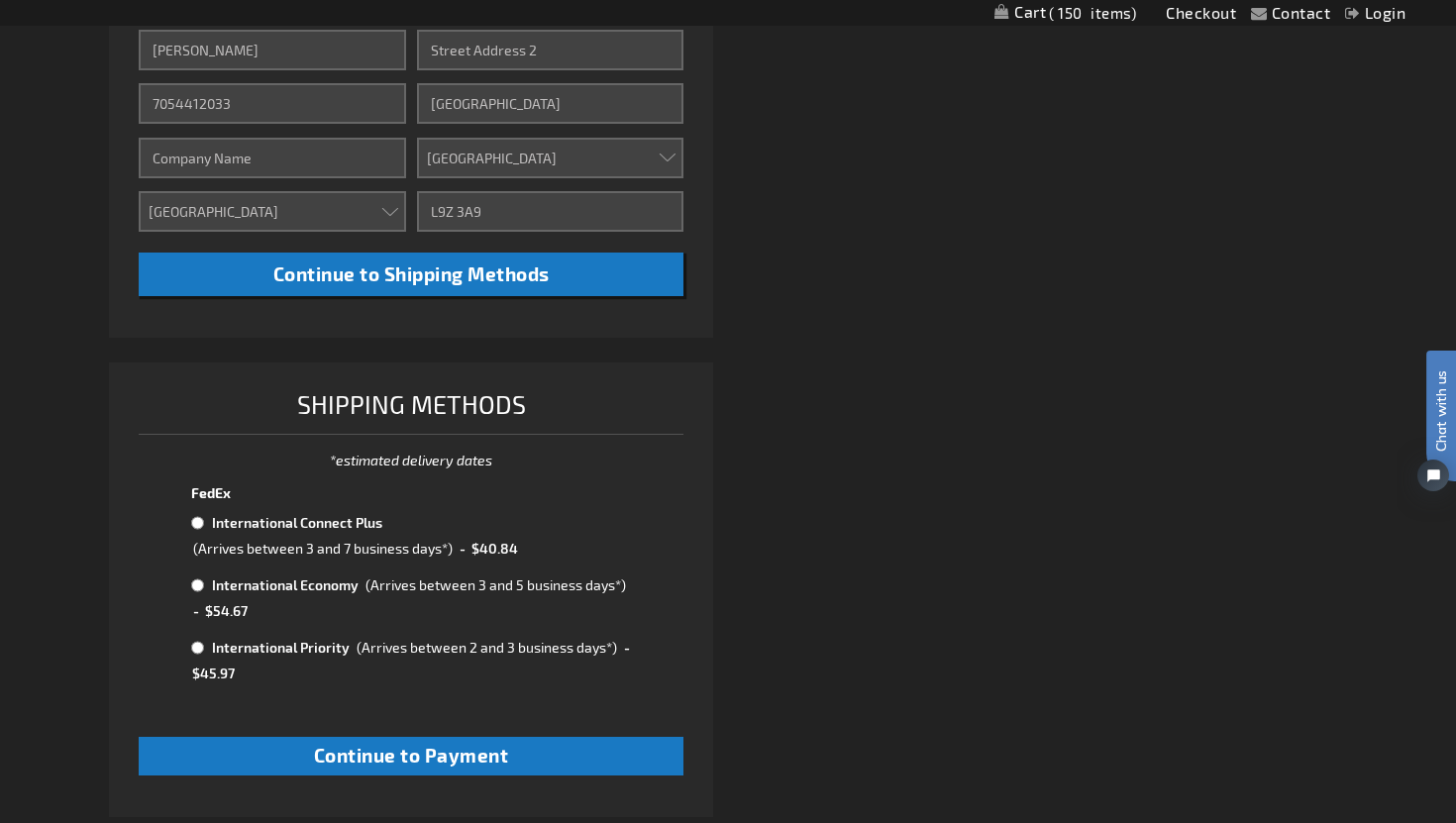
click at [195, 518] on input "radio" at bounding box center [198, 523] width 13 height 16
radio input "true"
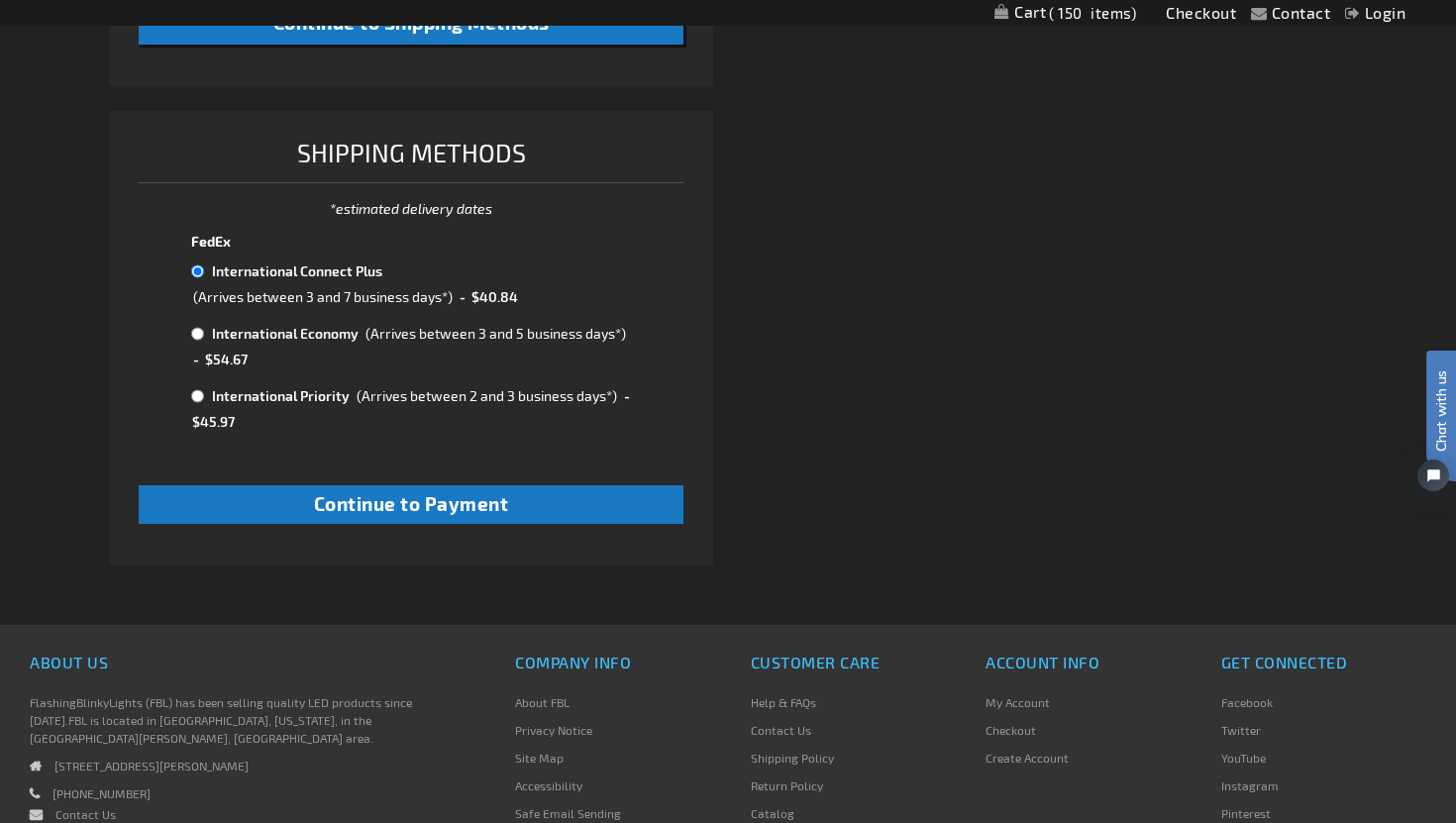
scroll to position [1065, 0]
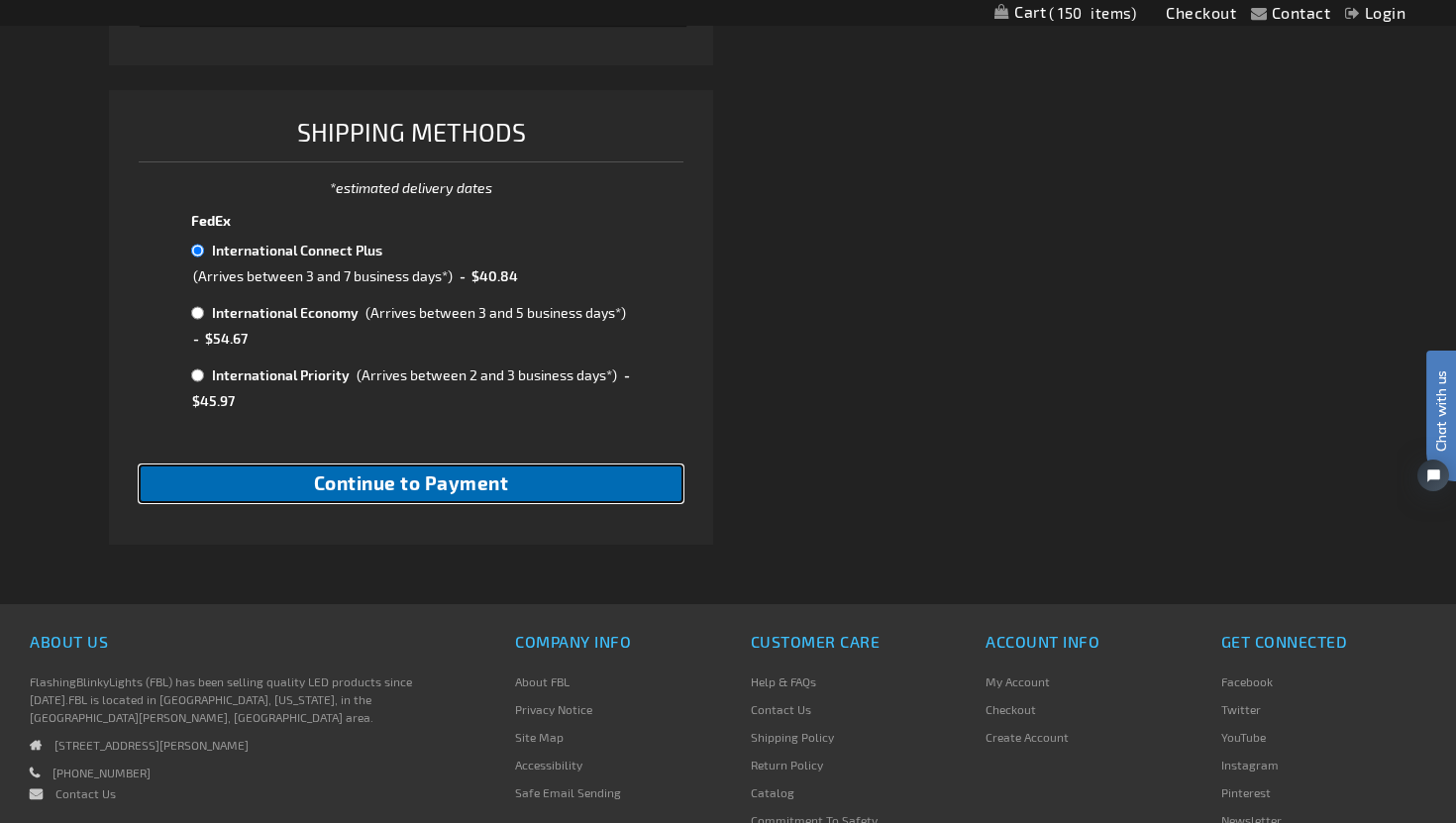
click at [563, 491] on button "Continue to Payment" at bounding box center [411, 483] width 545 height 39
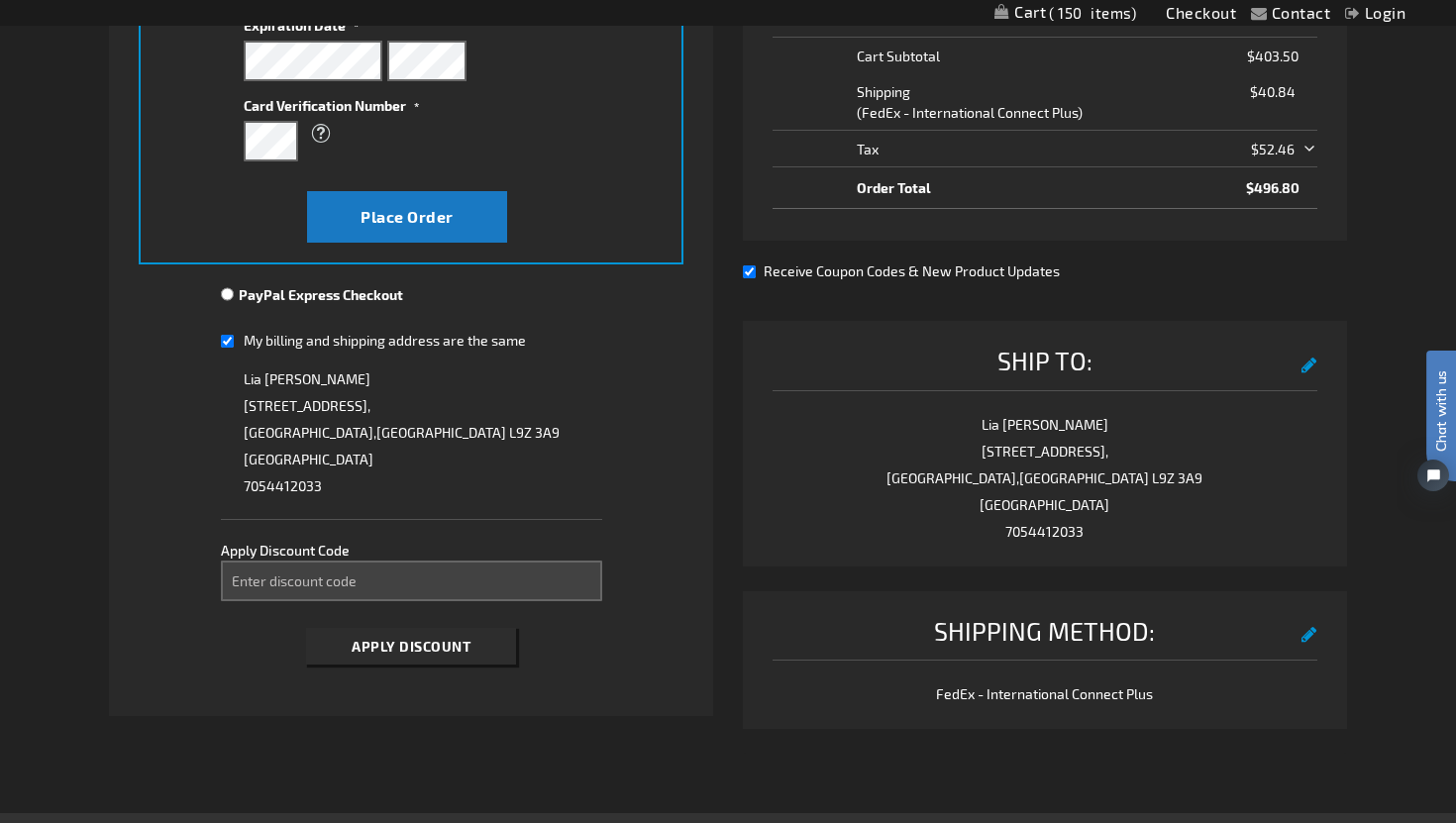
scroll to position [481, 0]
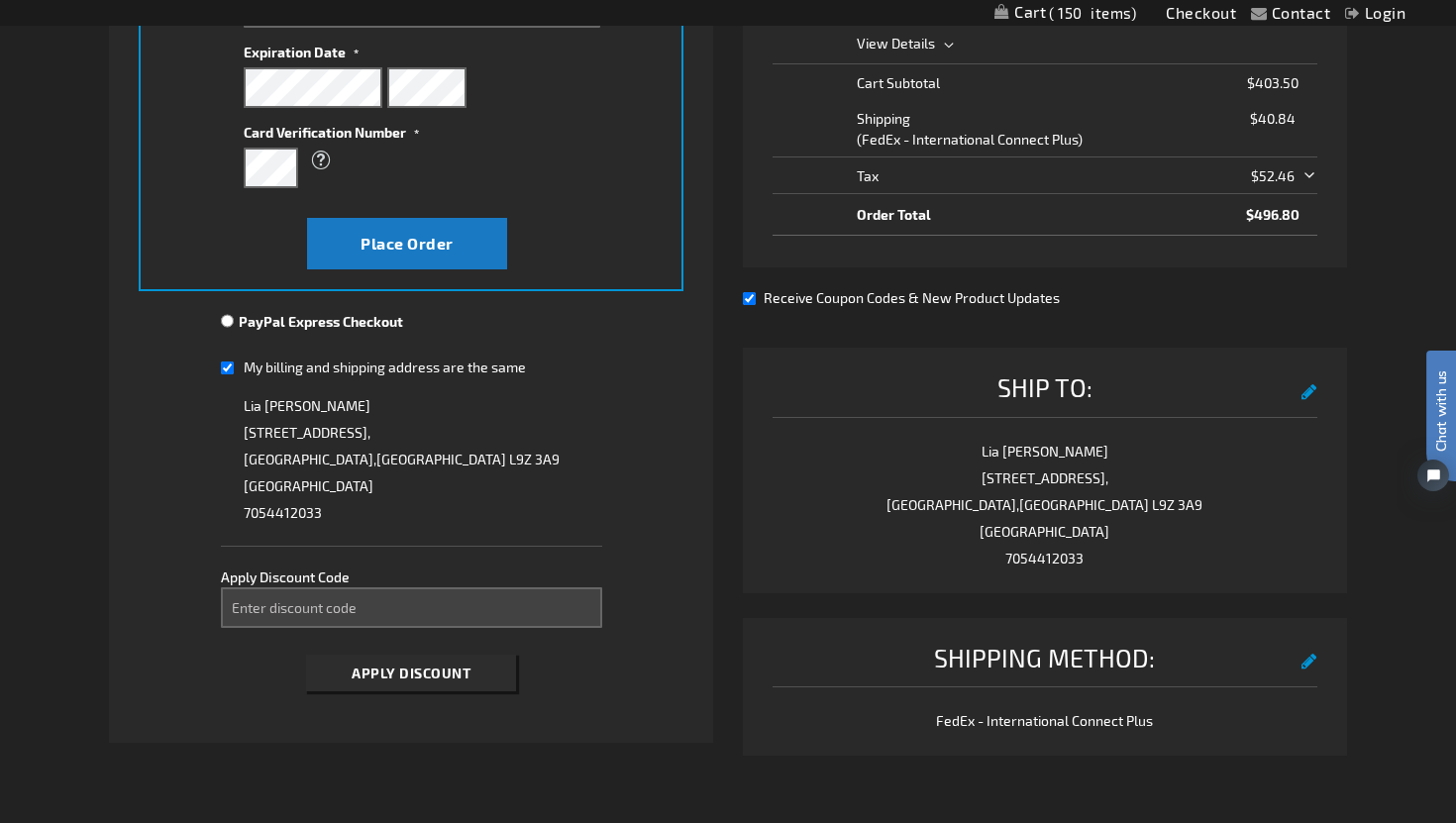
click at [749, 299] on input "Receive Coupon Codes & New Product Updates" at bounding box center [748, 298] width 13 height 13
checkbox input "false"
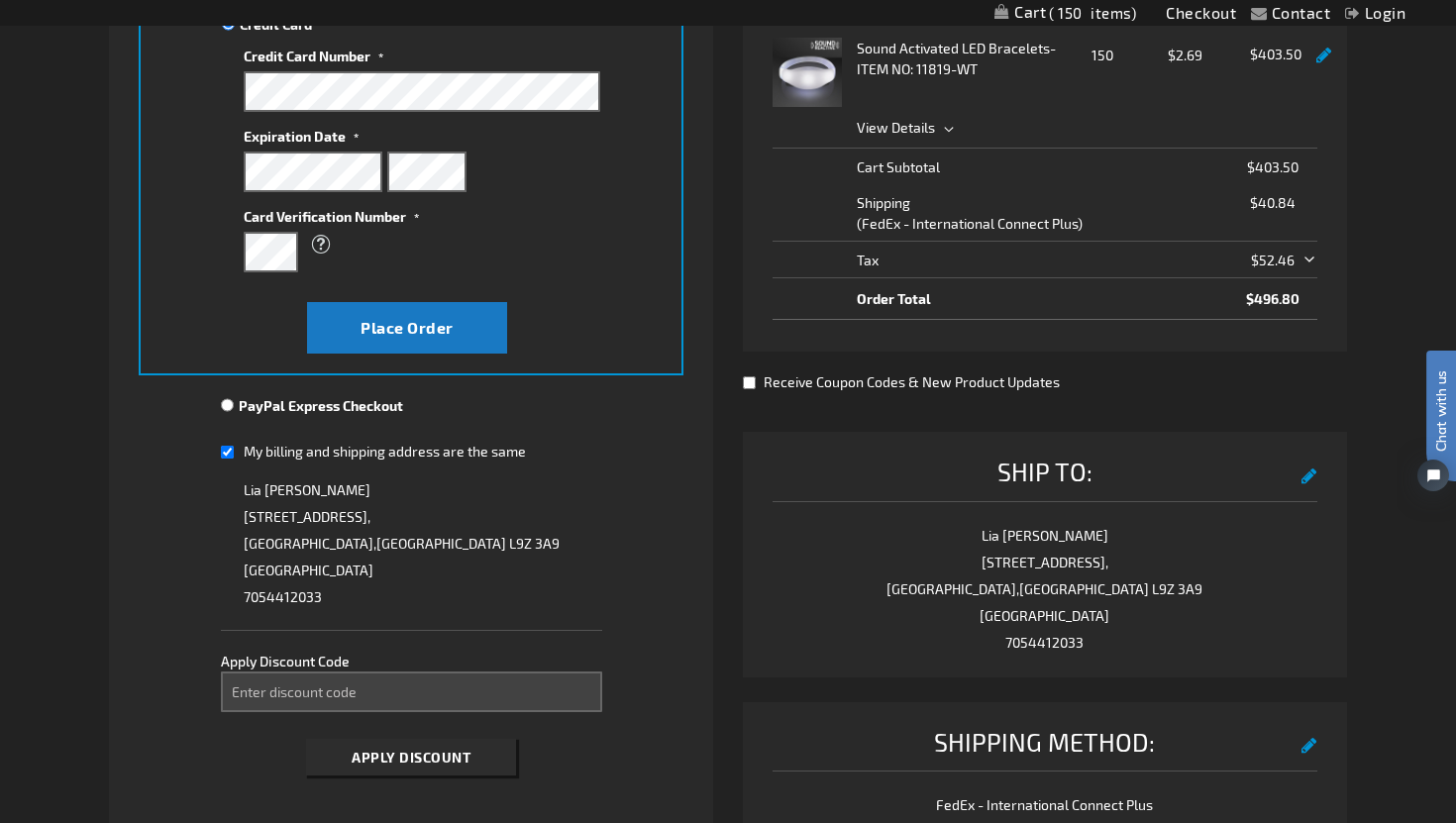
scroll to position [0, 0]
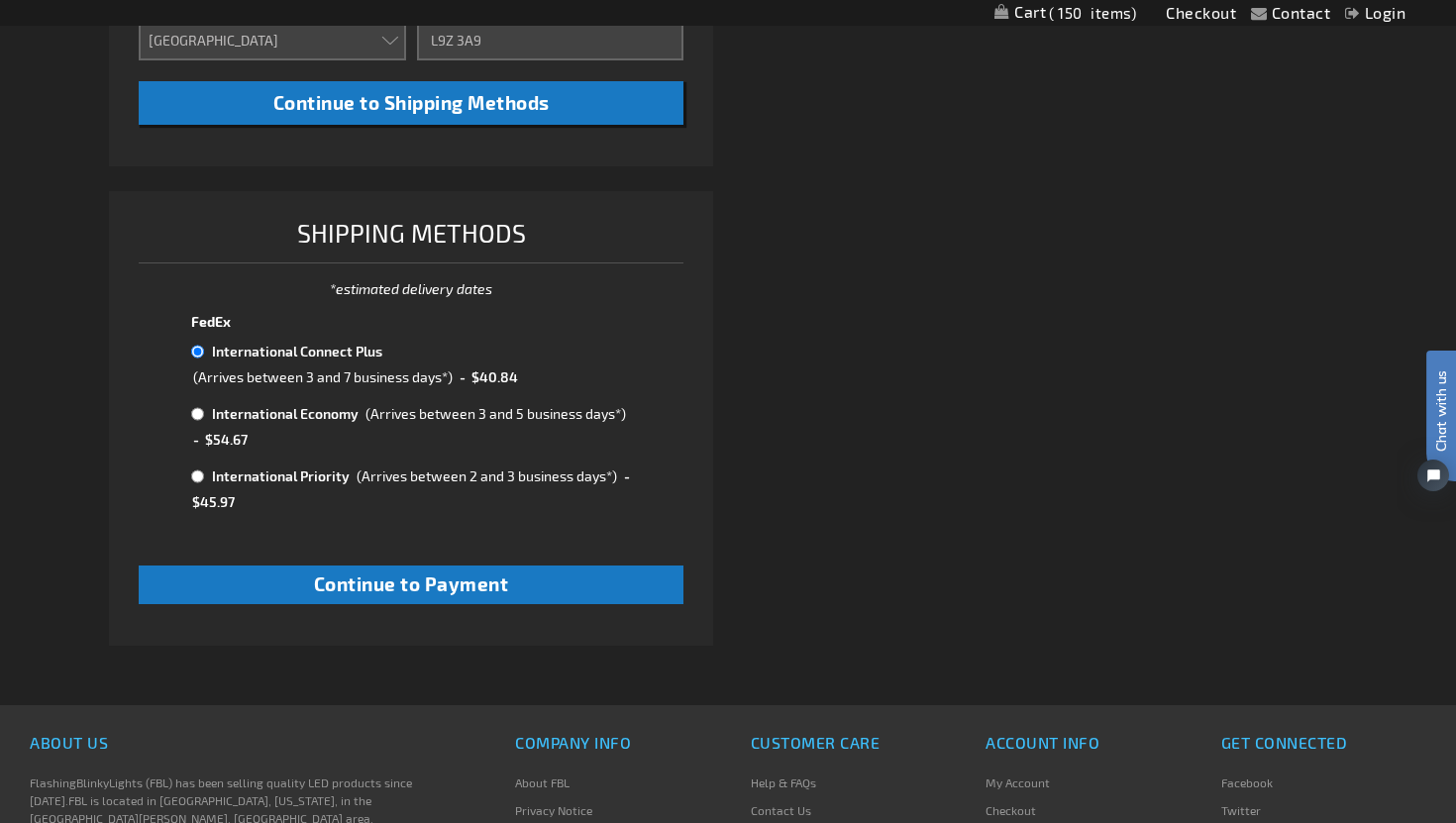
scroll to position [979, 0]
